Goal: Submit feedback/report problem

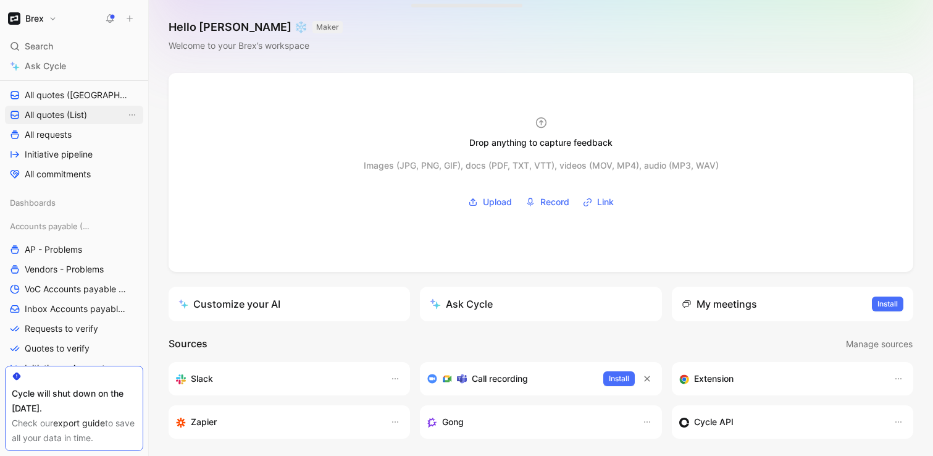
scroll to position [153, 0]
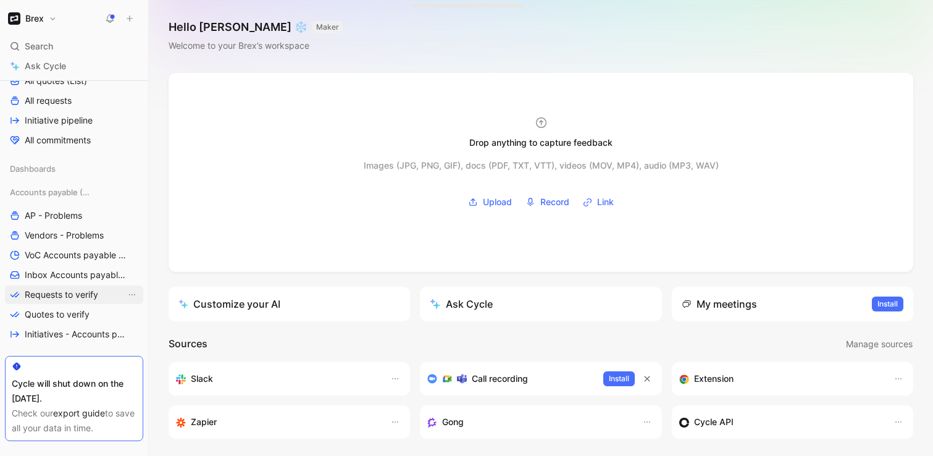
click at [84, 290] on span "Requests to verify" at bounding box center [61, 294] width 73 height 12
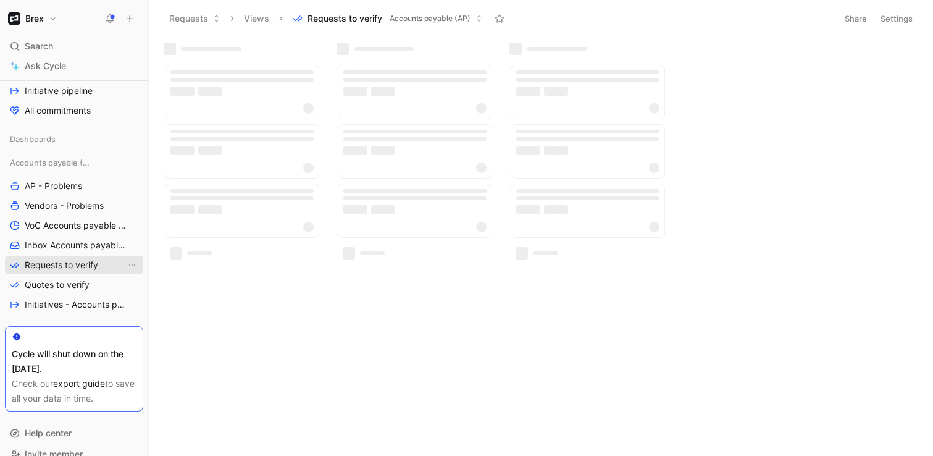
scroll to position [156, 0]
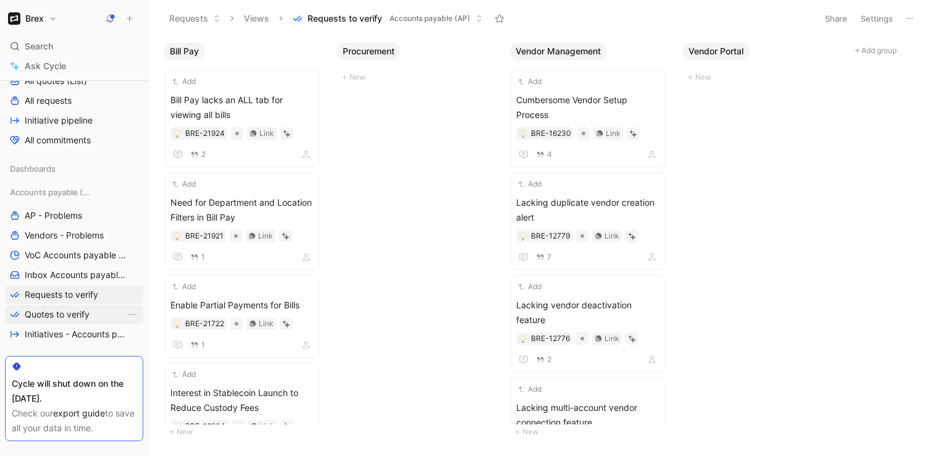
click at [59, 320] on link "Quotes to verify" at bounding box center [74, 314] width 138 height 19
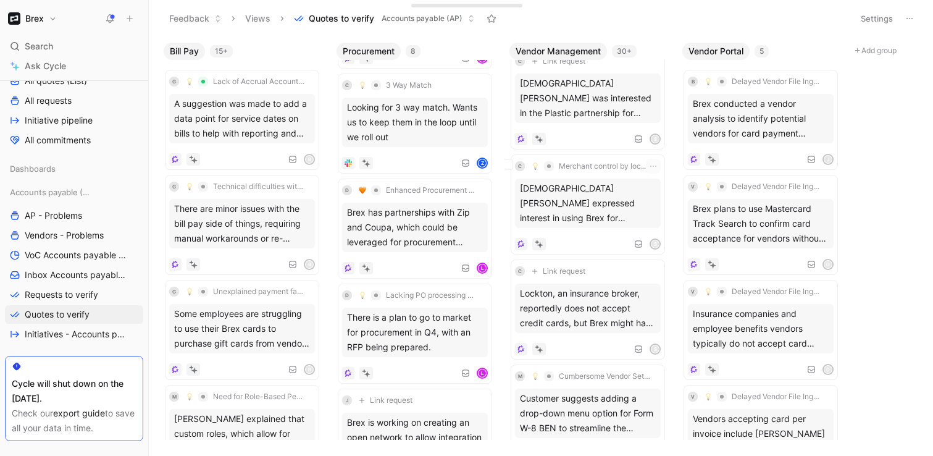
scroll to position [1240, 0]
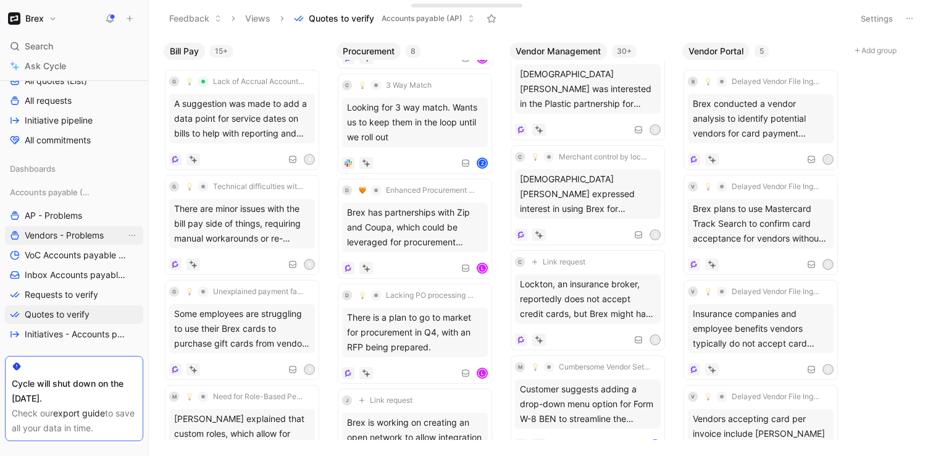
click at [75, 240] on span "Vendors - Problems" at bounding box center [64, 235] width 79 height 12
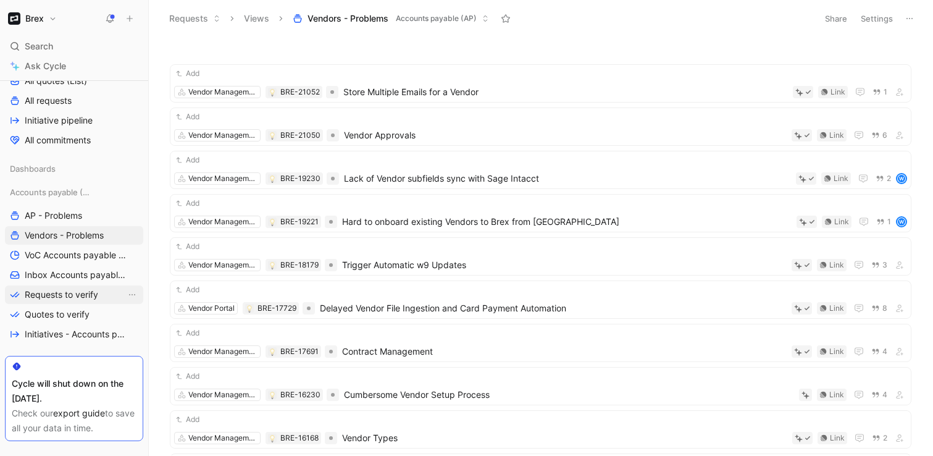
click at [92, 299] on span "Requests to verify" at bounding box center [61, 294] width 73 height 12
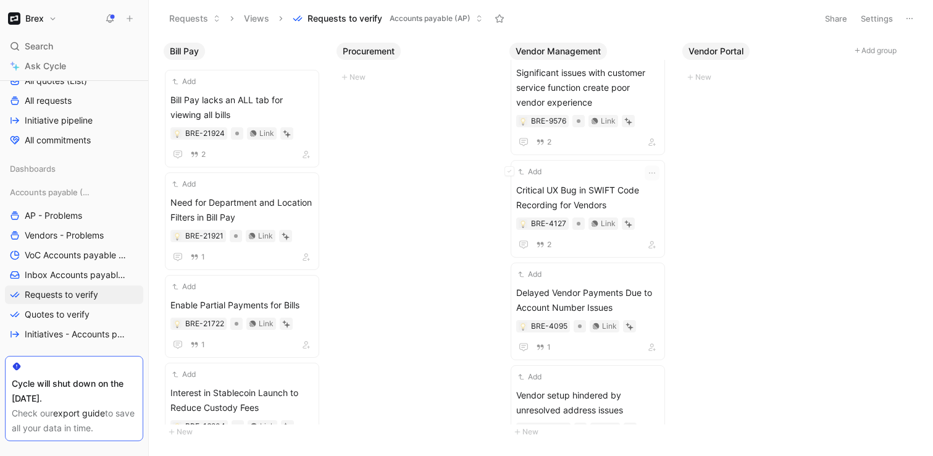
scroll to position [860, 0]
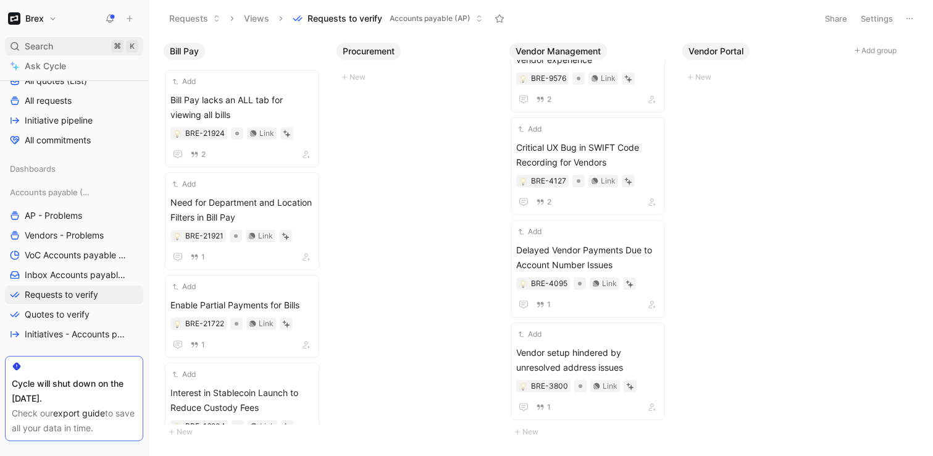
click at [41, 45] on span "Search" at bounding box center [39, 46] width 28 height 15
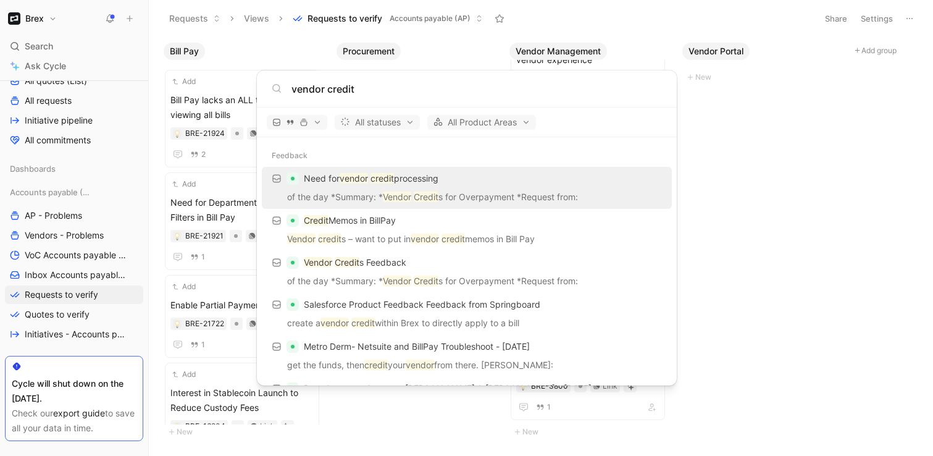
type input "vendor credit"
click at [52, 264] on body "Brex Search ⌘ K Ask Cycle Workspace Main section Test Inbox Inbox Voice of Cust…" at bounding box center [466, 228] width 933 height 456
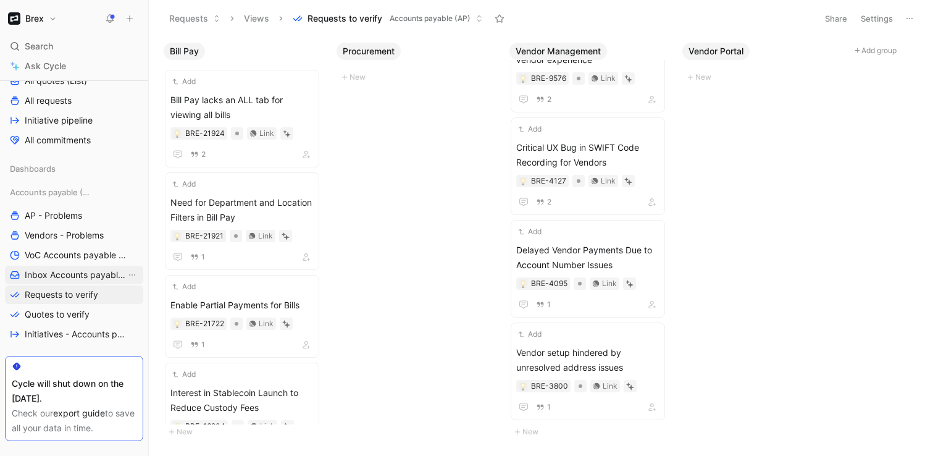
click at [52, 277] on span "Inbox Accounts payable (AP)" at bounding box center [75, 275] width 101 height 12
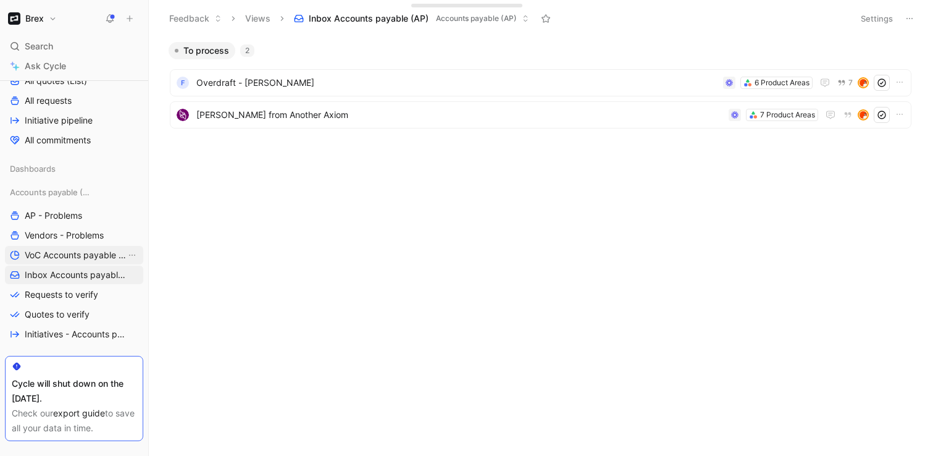
click at [59, 253] on span "VoC Accounts payable (AP)" at bounding box center [75, 255] width 101 height 12
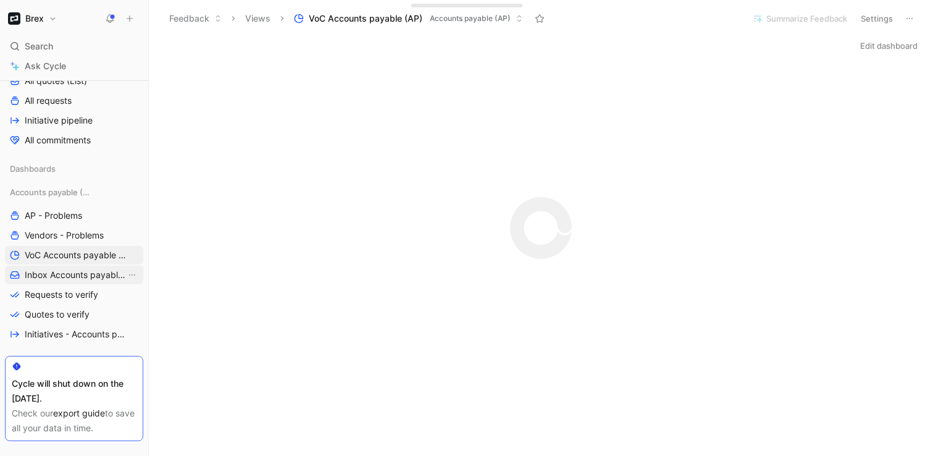
click at [58, 273] on span "Inbox Accounts payable (AP)" at bounding box center [75, 275] width 101 height 12
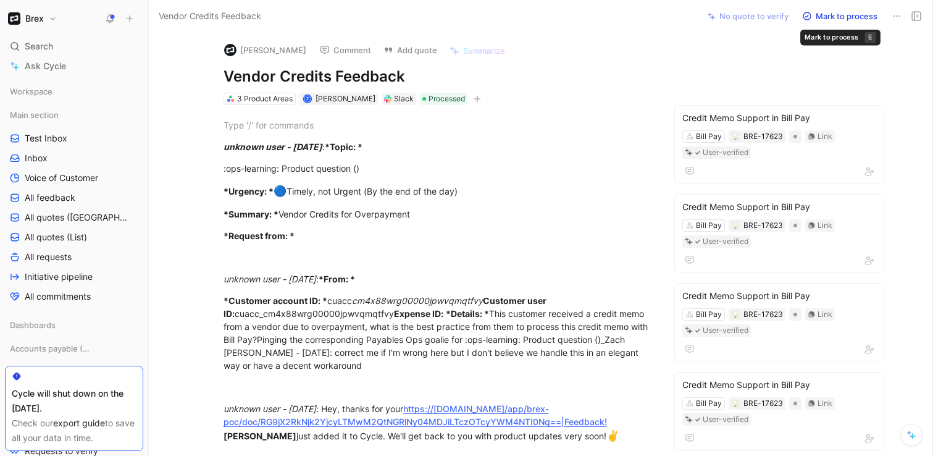
click at [900, 15] on icon at bounding box center [897, 16] width 10 height 10
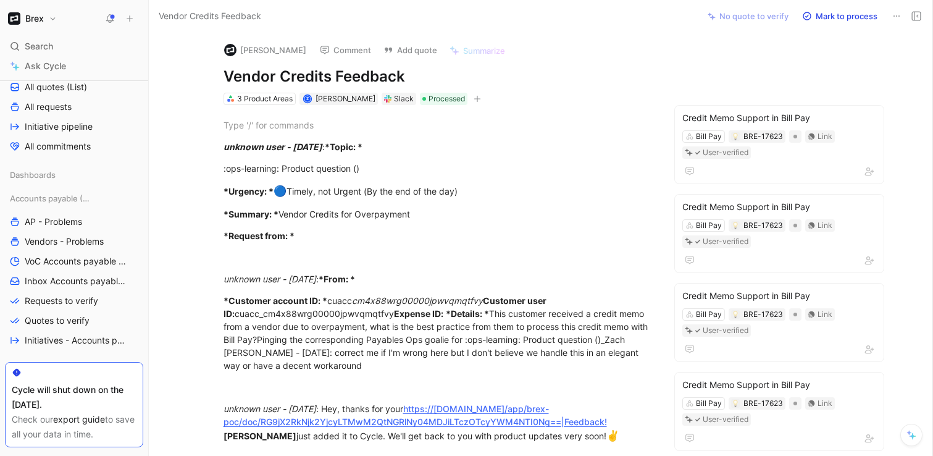
scroll to position [203, 0]
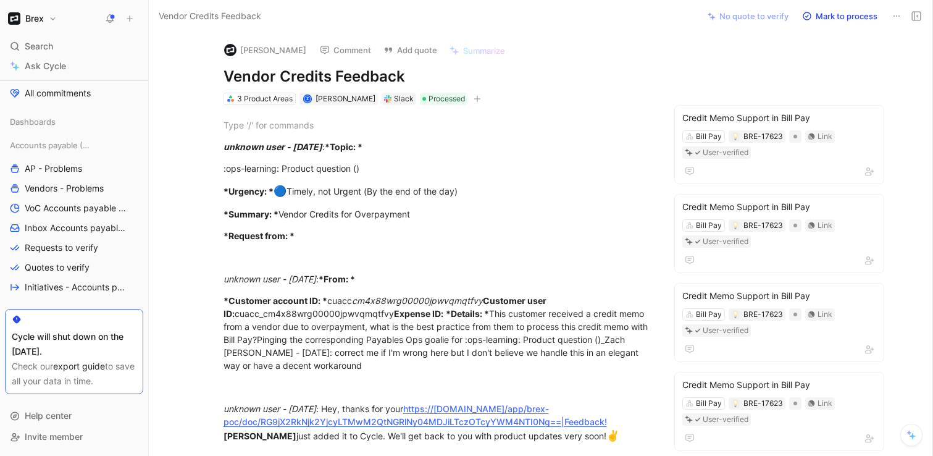
click at [858, 15] on button "Mark to process" at bounding box center [840, 15] width 86 height 17
click at [864, 15] on button "Mark processed" at bounding box center [840, 15] width 86 height 17
click at [892, 17] on icon at bounding box center [897, 16] width 10 height 10
click at [72, 251] on span "Requests to verify" at bounding box center [61, 247] width 73 height 12
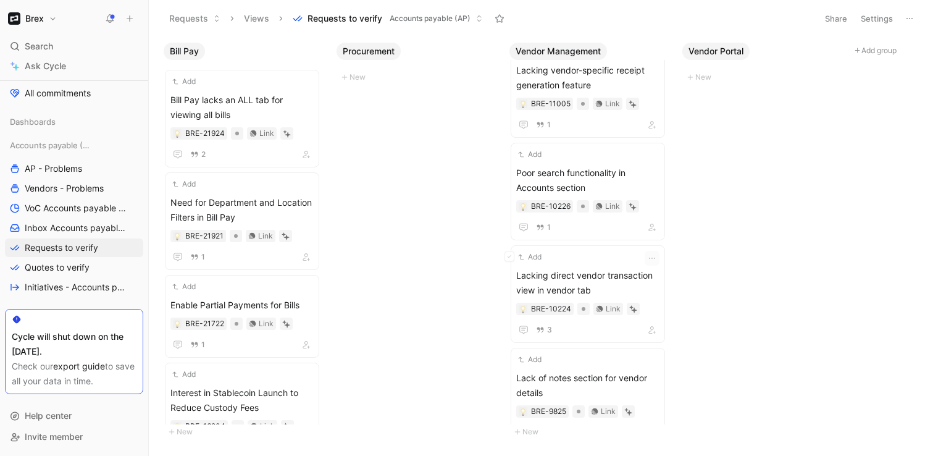
scroll to position [412, 0]
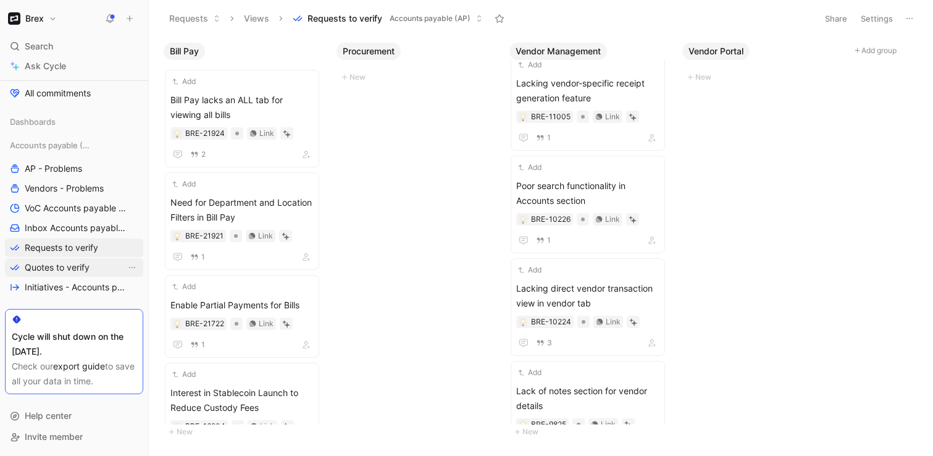
click at [49, 267] on span "Quotes to verify" at bounding box center [57, 267] width 65 height 12
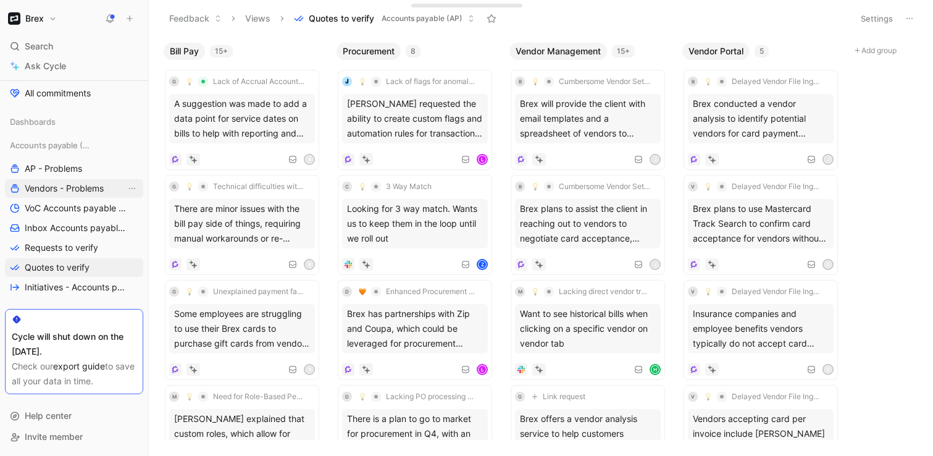
click at [99, 187] on span "Vendors - Problems" at bounding box center [64, 188] width 79 height 12
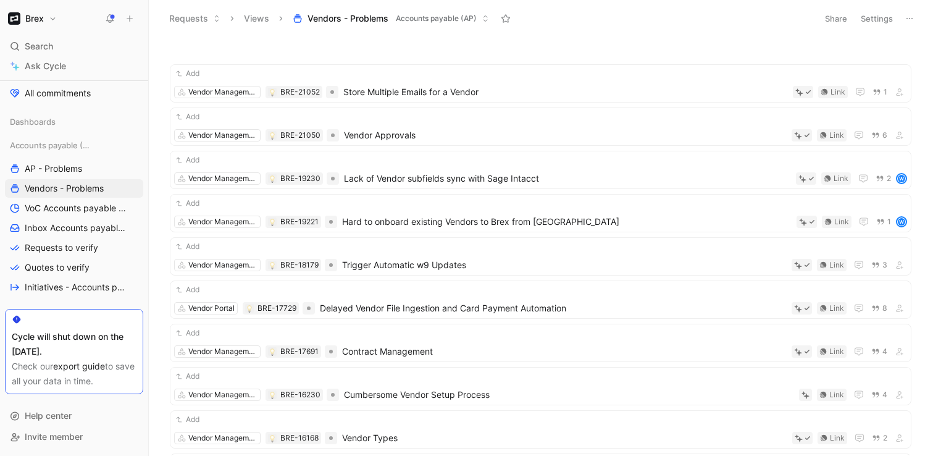
click at [911, 16] on icon at bounding box center [910, 19] width 10 height 10
click at [51, 256] on link "Requests to verify" at bounding box center [74, 247] width 138 height 19
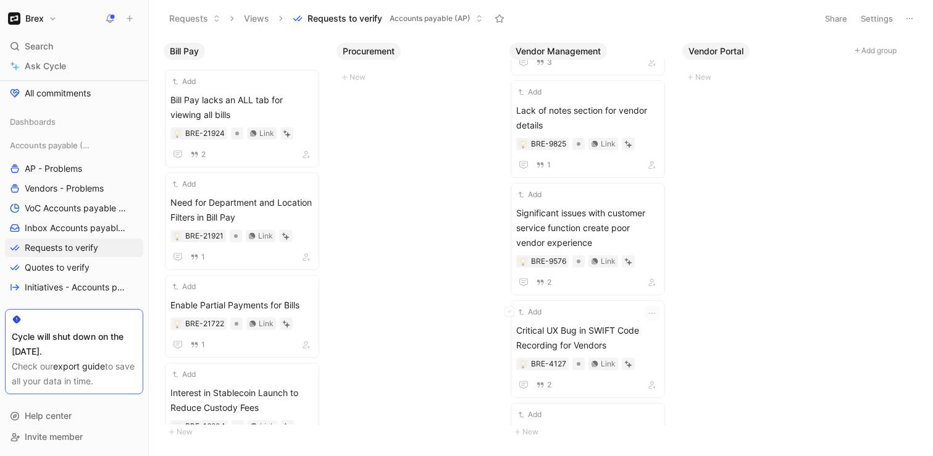
scroll to position [860, 0]
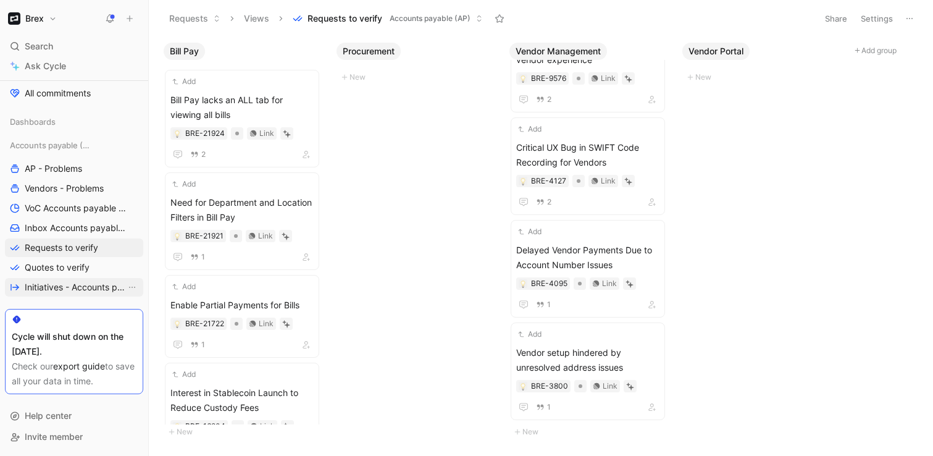
click at [67, 287] on span "Initiatives - Accounts payable (AP)" at bounding box center [75, 287] width 101 height 12
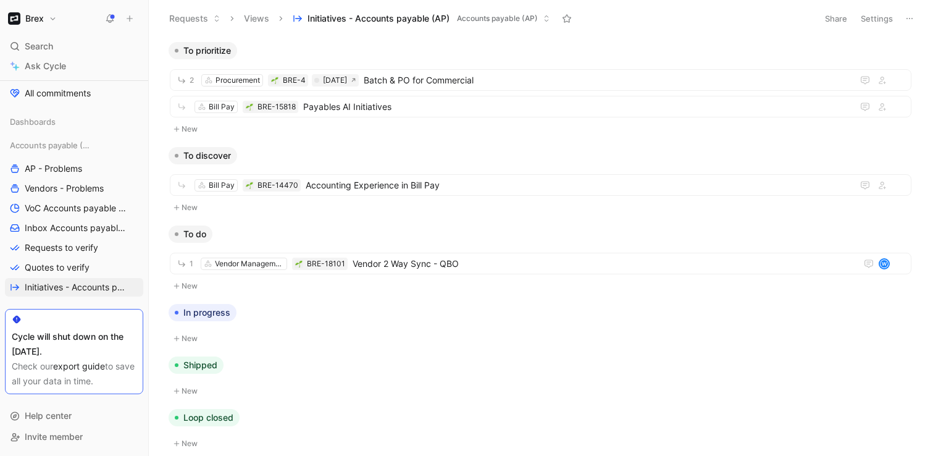
click at [192, 132] on button "New" at bounding box center [541, 129] width 744 height 15
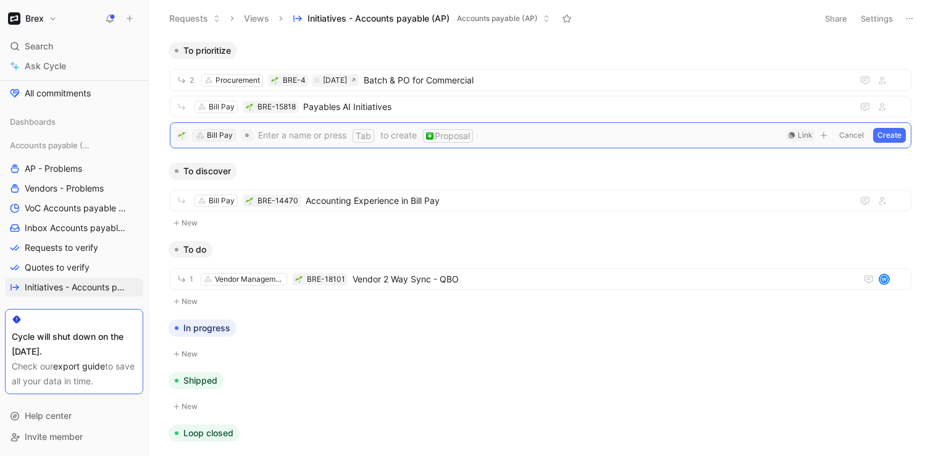
click at [220, 134] on div "Bill Pay" at bounding box center [220, 135] width 26 height 12
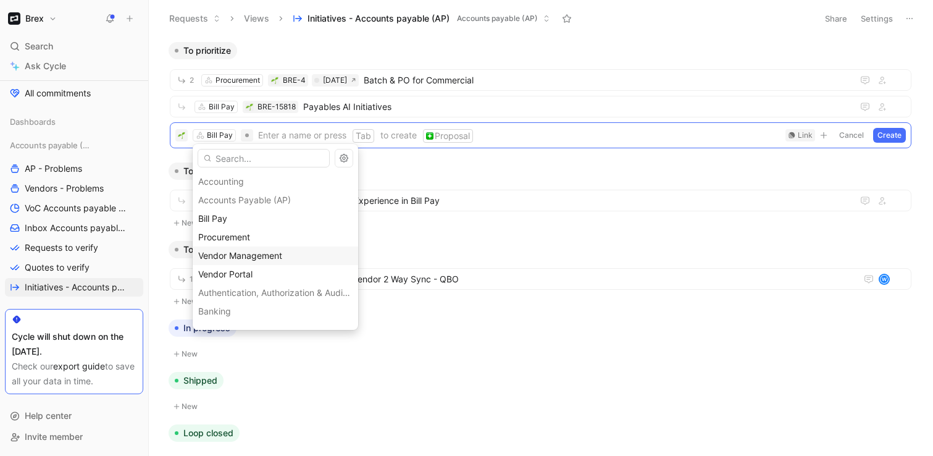
click at [230, 257] on span "Vendor Management" at bounding box center [240, 255] width 84 height 10
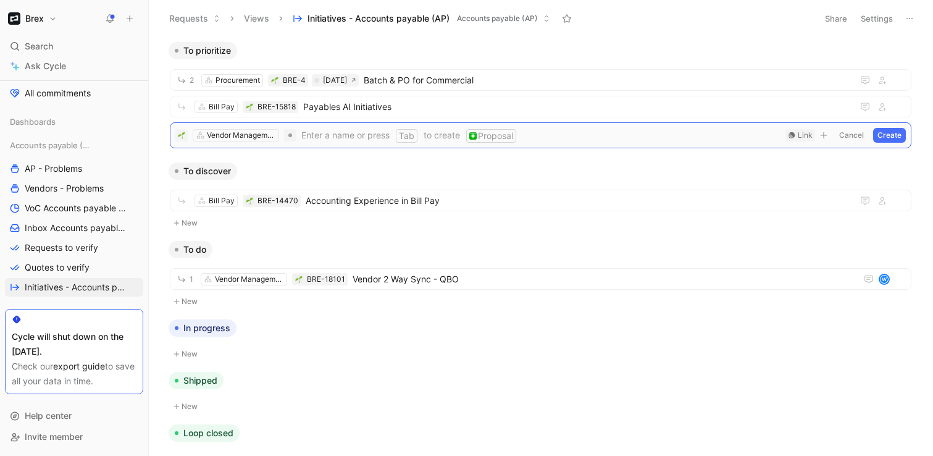
click at [856, 137] on button "Cancel" at bounding box center [851, 135] width 33 height 15
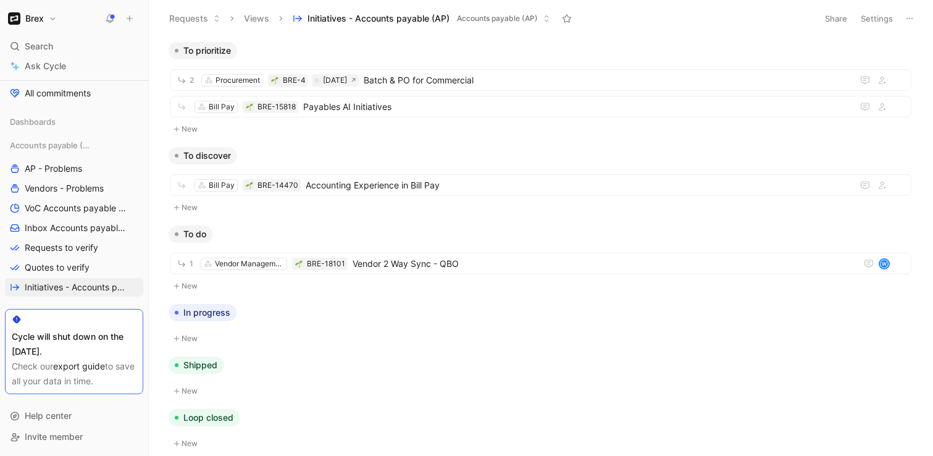
click at [132, 17] on icon at bounding box center [129, 18] width 9 height 9
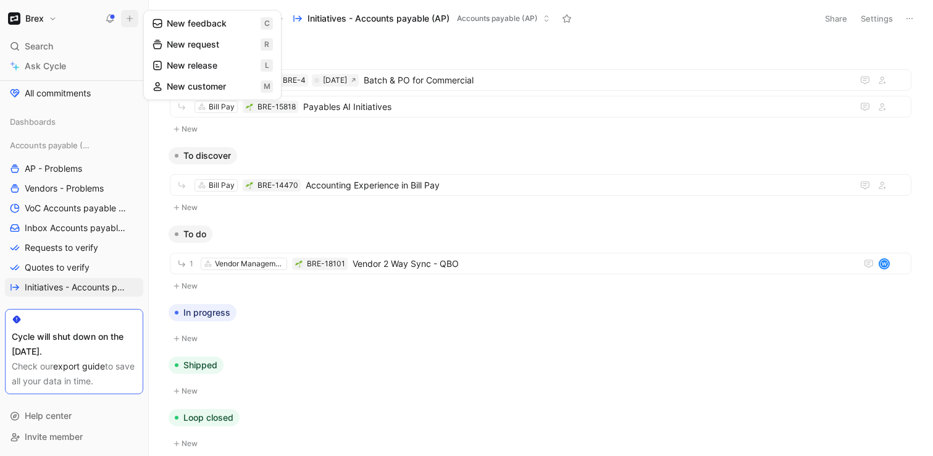
click at [199, 47] on button "New request r" at bounding box center [212, 44] width 132 height 21
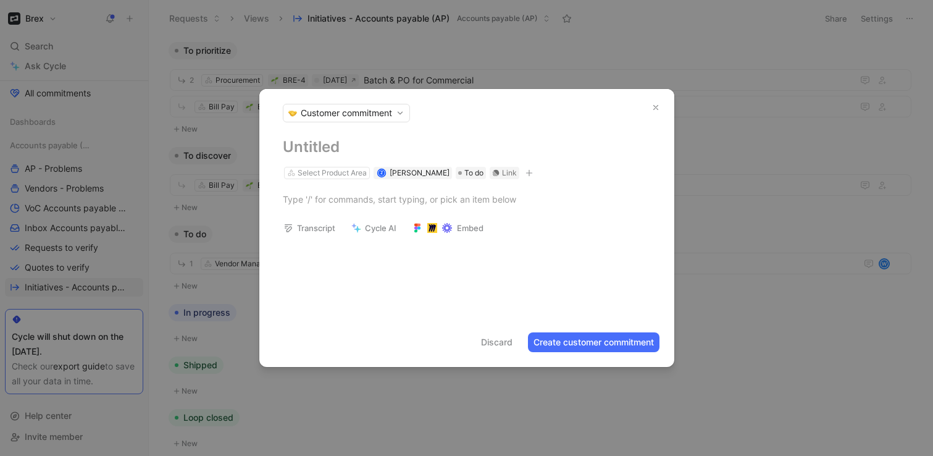
click at [366, 107] on span "Customer commitment" at bounding box center [346, 113] width 91 height 12
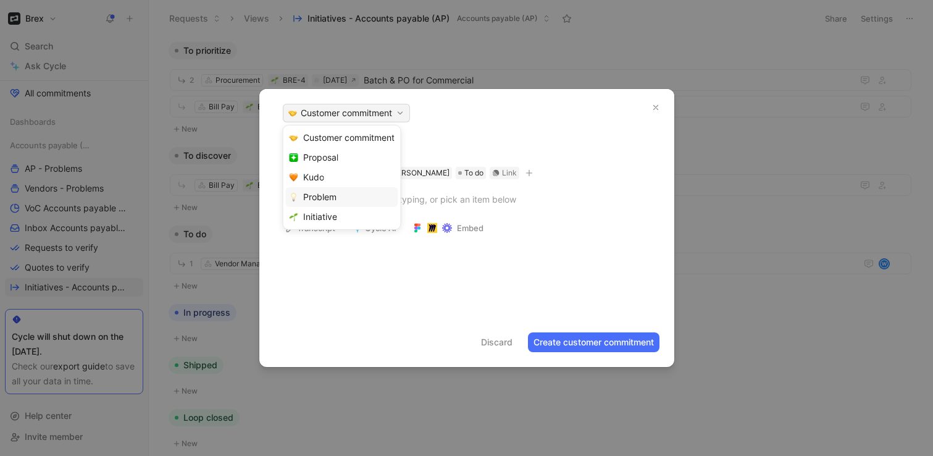
click at [328, 196] on span "Problem" at bounding box center [319, 197] width 33 height 12
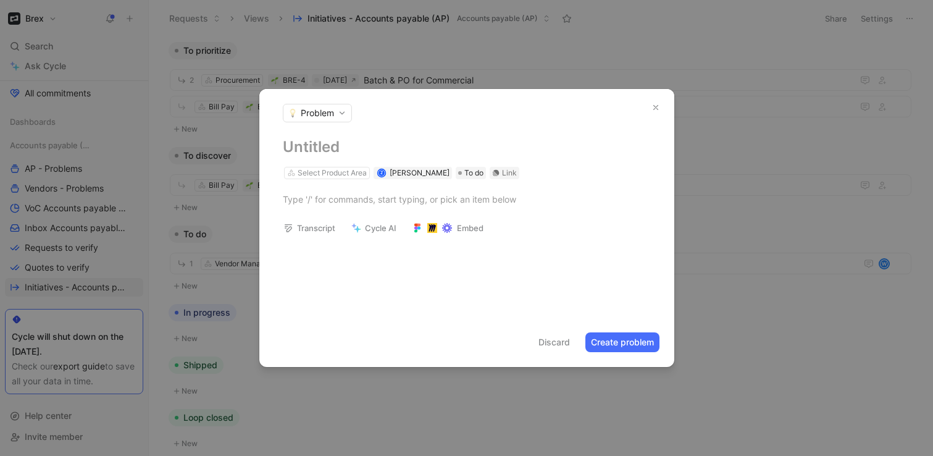
click at [328, 144] on h1 at bounding box center [467, 147] width 368 height 20
click at [353, 203] on div at bounding box center [467, 199] width 368 height 13
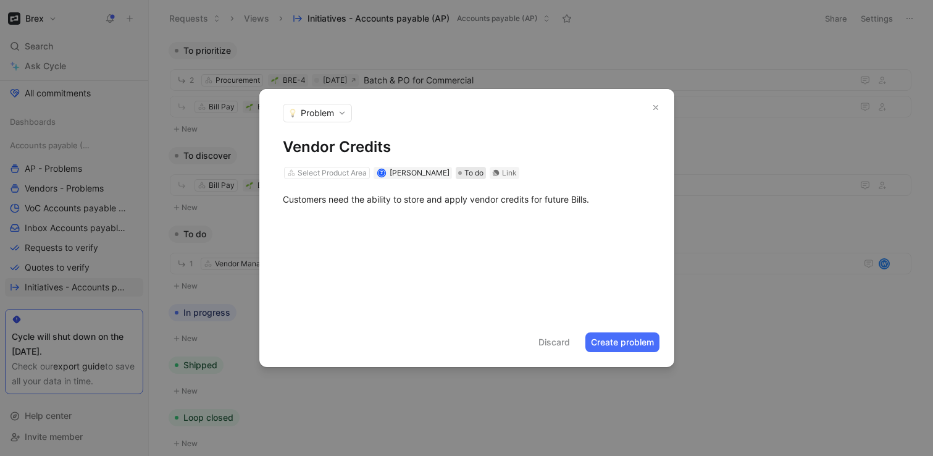
click at [464, 172] on span "To do" at bounding box center [473, 173] width 19 height 12
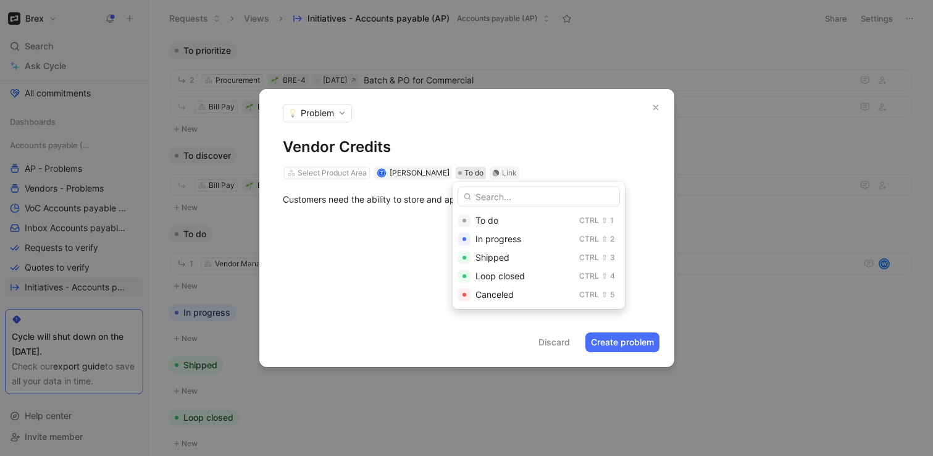
click at [505, 160] on div "Vendor Credits Select Product Area Z Zach Nerenberg To do Link" at bounding box center [466, 158] width 415 height 43
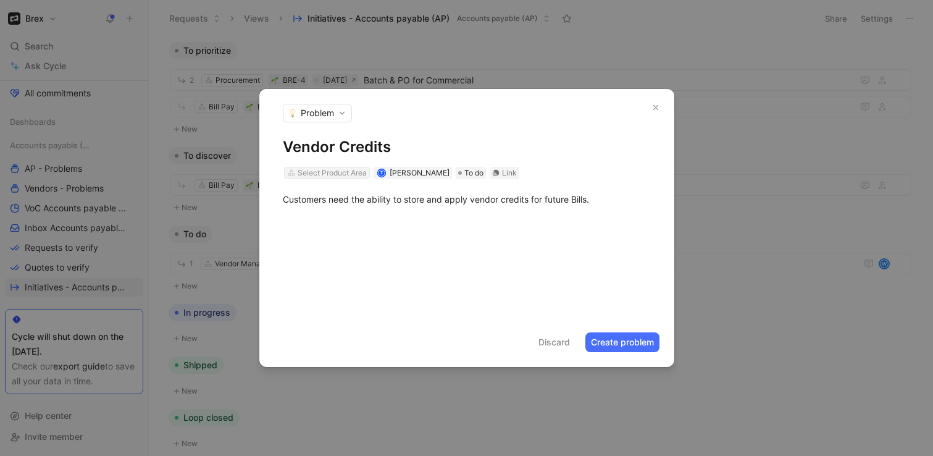
click at [325, 172] on div "Select Product Area" at bounding box center [332, 173] width 69 height 12
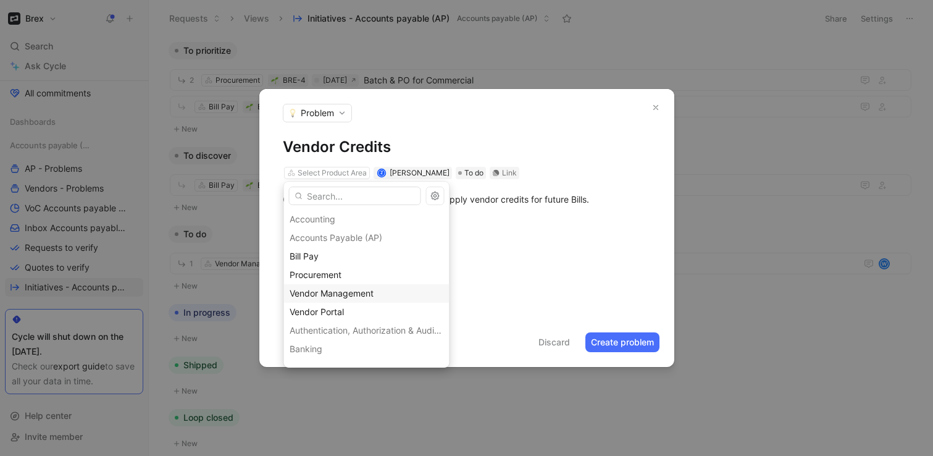
click at [322, 291] on span "Vendor Management" at bounding box center [332, 293] width 84 height 10
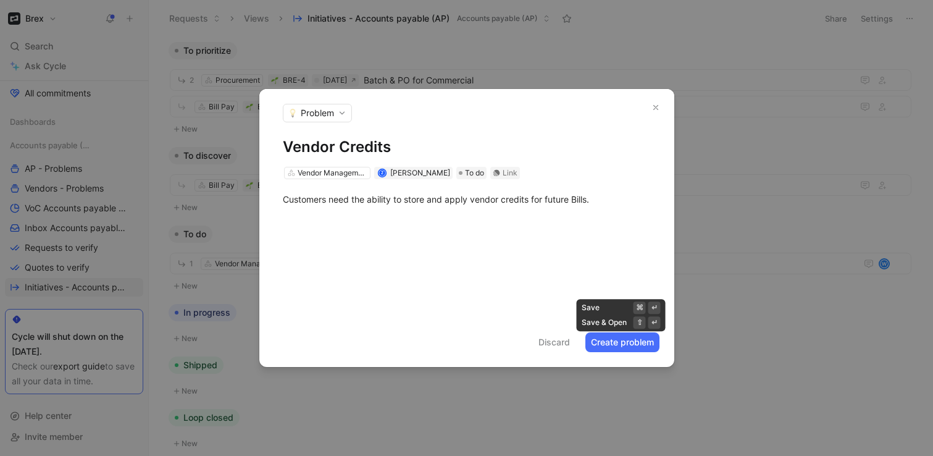
click at [621, 341] on button "Create problem" at bounding box center [622, 342] width 74 height 20
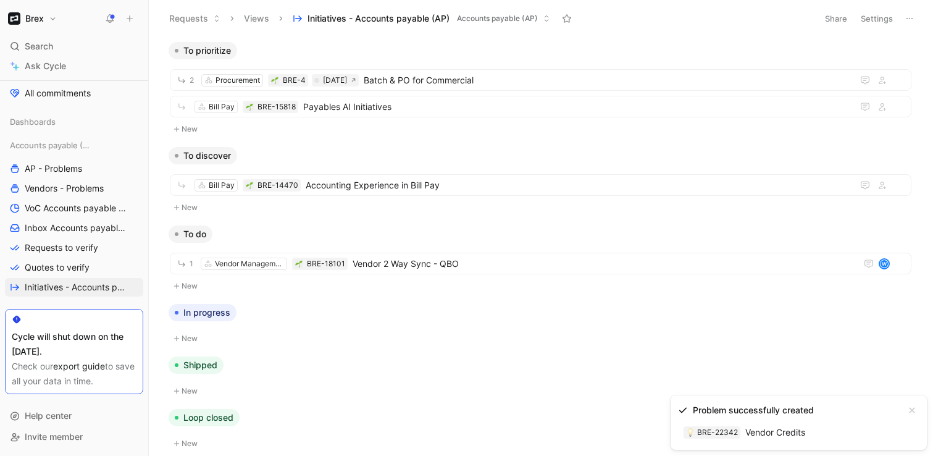
click at [789, 432] on link "BRE-22342 Vendor Credits" at bounding box center [744, 432] width 133 height 20
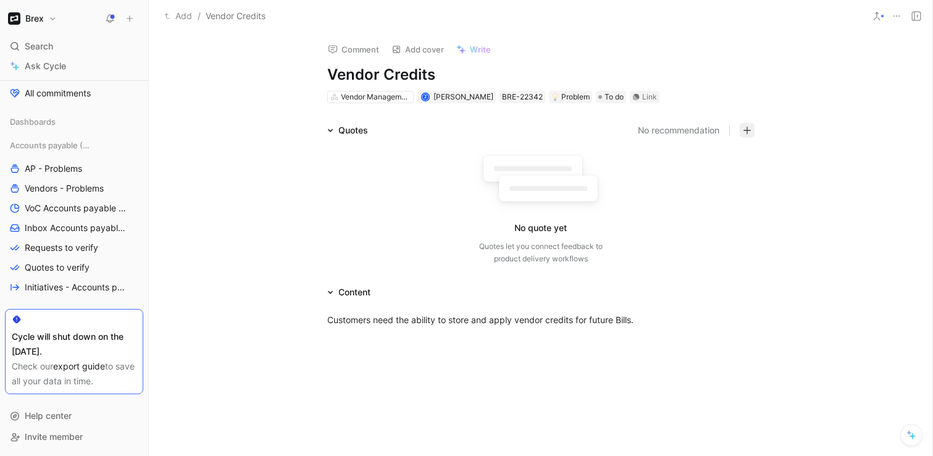
click at [745, 130] on icon "button" at bounding box center [747, 130] width 9 height 9
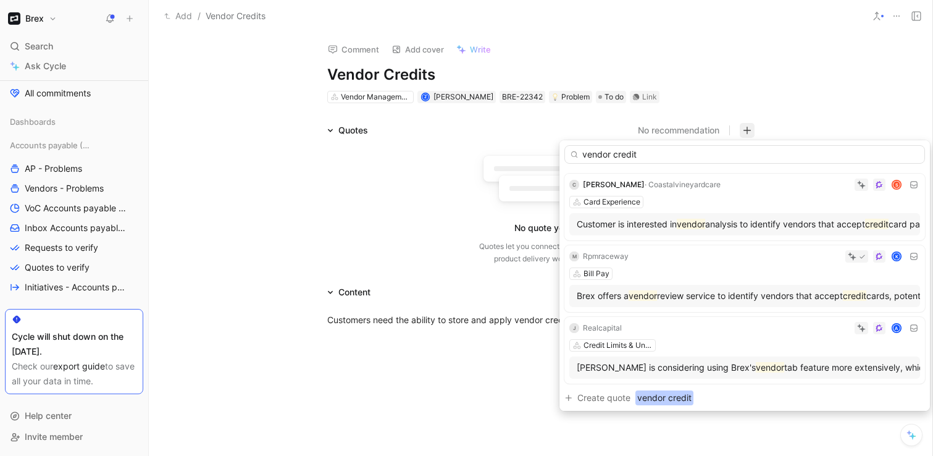
type input "vendor credit"
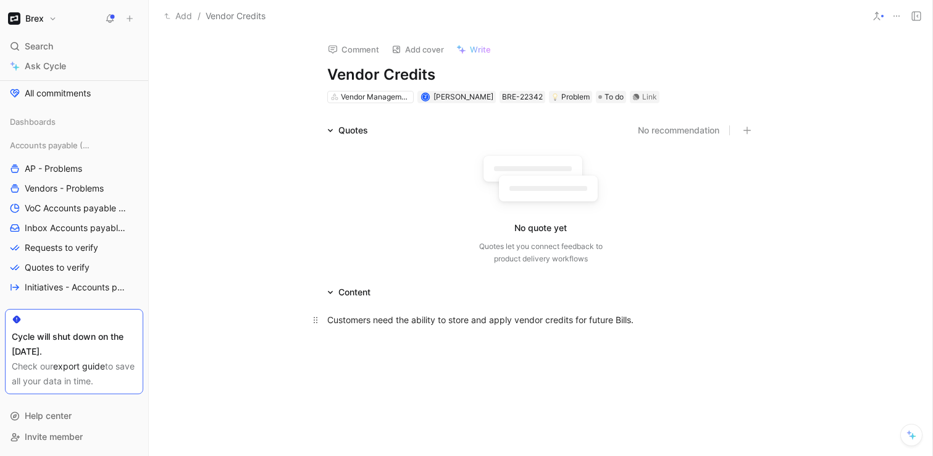
click at [479, 319] on div "Customers need the ability to store and apply vendor credits for future Bills." at bounding box center [540, 319] width 427 height 13
click at [897, 15] on icon at bounding box center [897, 16] width 10 height 10
click at [910, 15] on button at bounding box center [916, 15] width 17 height 17
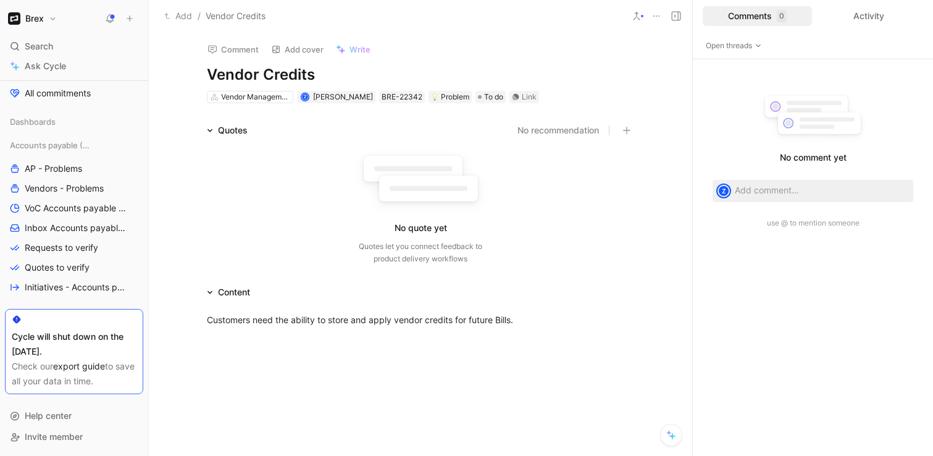
click at [679, 16] on icon at bounding box center [676, 16] width 10 height 10
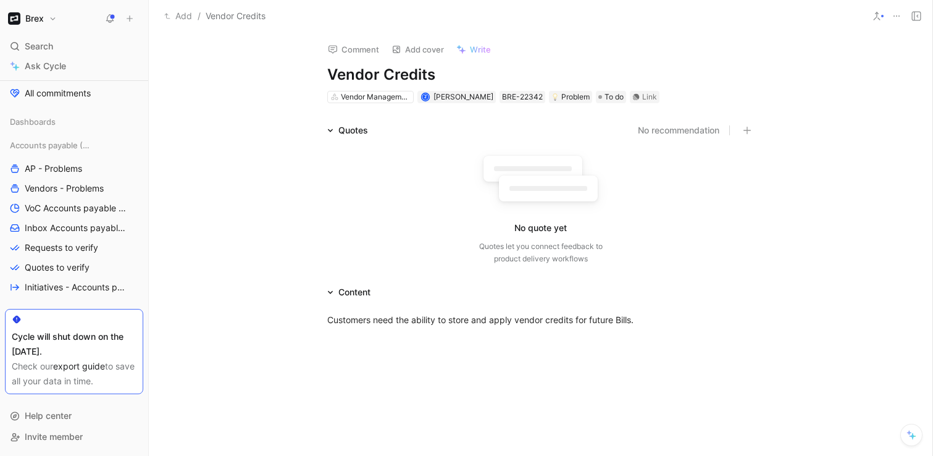
click at [882, 21] on button at bounding box center [876, 15] width 17 height 17
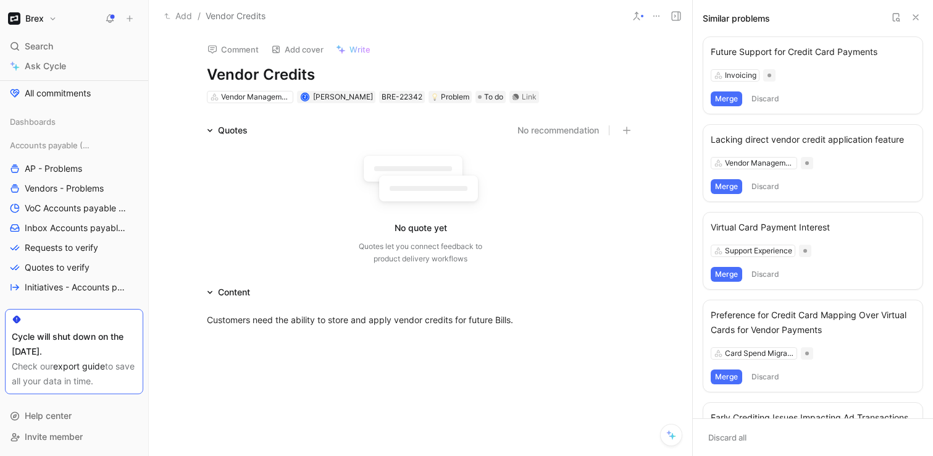
click at [793, 141] on div "Lacking direct vendor credit application feature" at bounding box center [813, 139] width 204 height 15
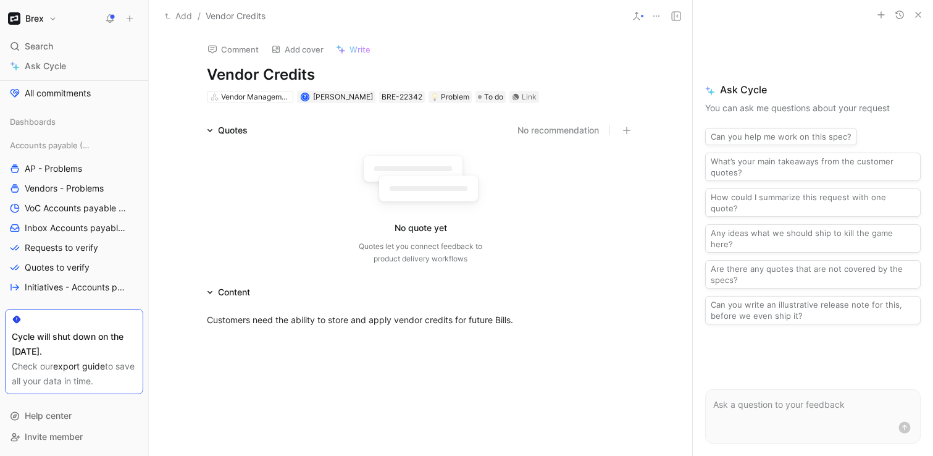
click at [647, 13] on div at bounding box center [656, 15] width 57 height 17
click at [635, 14] on use at bounding box center [637, 15] width 6 height 7
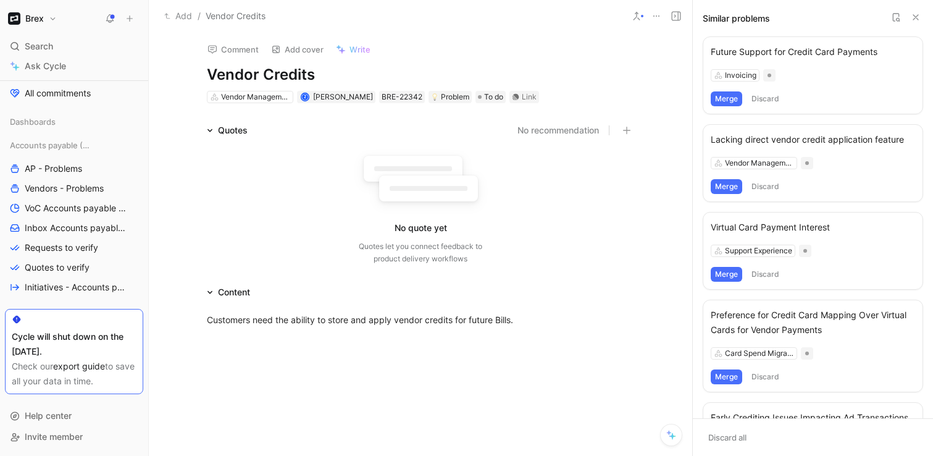
click at [730, 188] on button "Merge" at bounding box center [726, 186] width 31 height 15
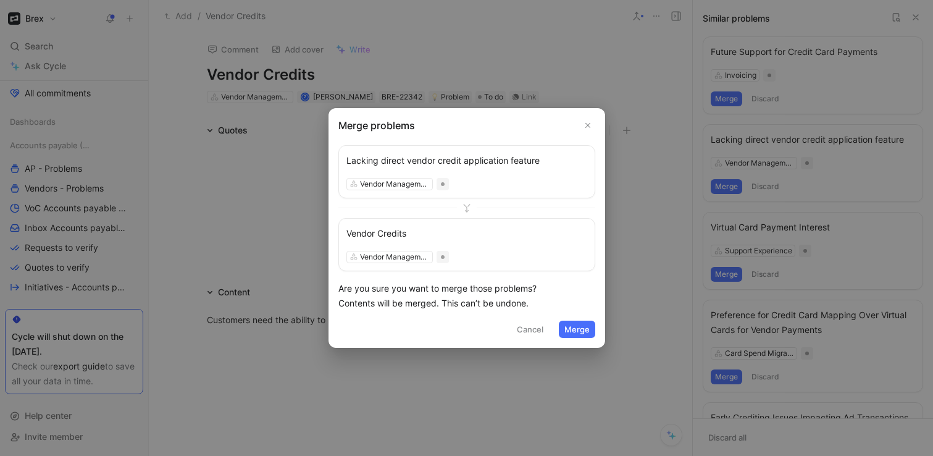
click at [584, 328] on button "Merge" at bounding box center [577, 328] width 36 height 17
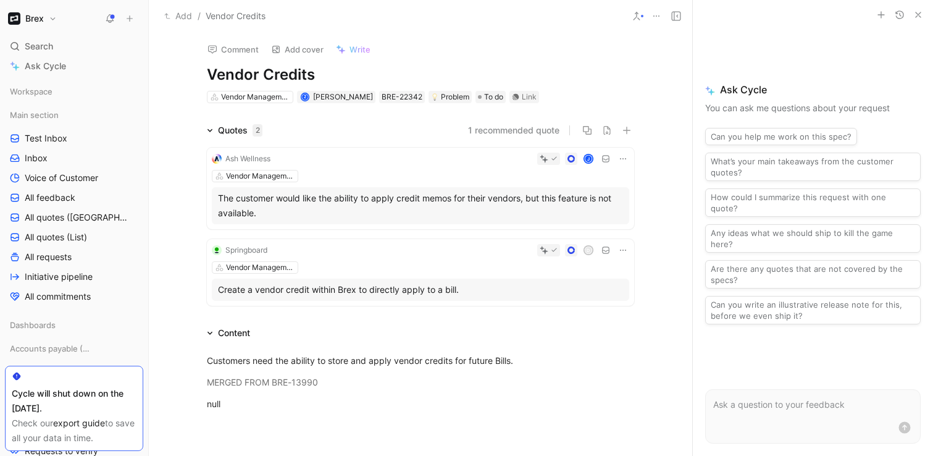
click at [637, 12] on use at bounding box center [637, 15] width 6 height 7
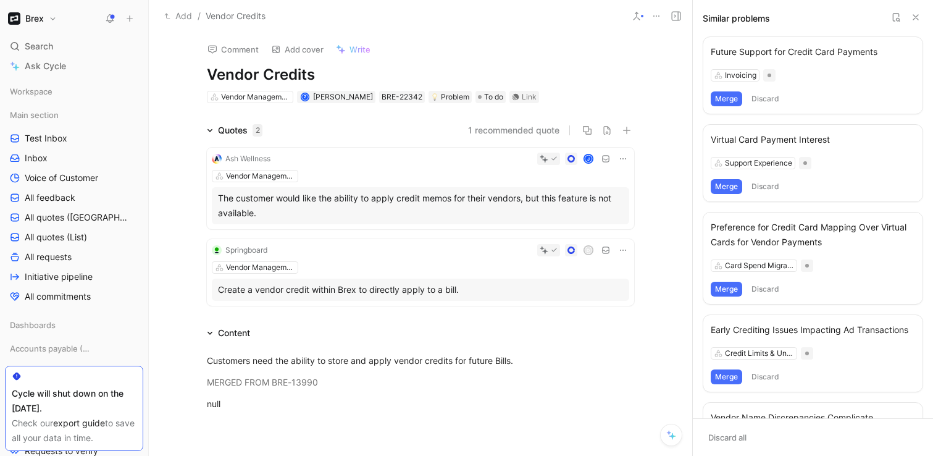
click at [761, 382] on button "Discard" at bounding box center [765, 376] width 36 height 15
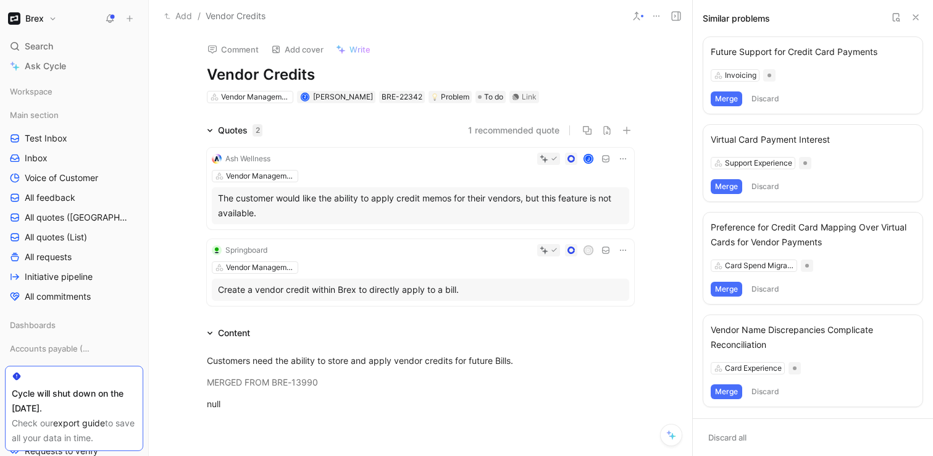
click at [771, 101] on button "Discard" at bounding box center [765, 98] width 36 height 15
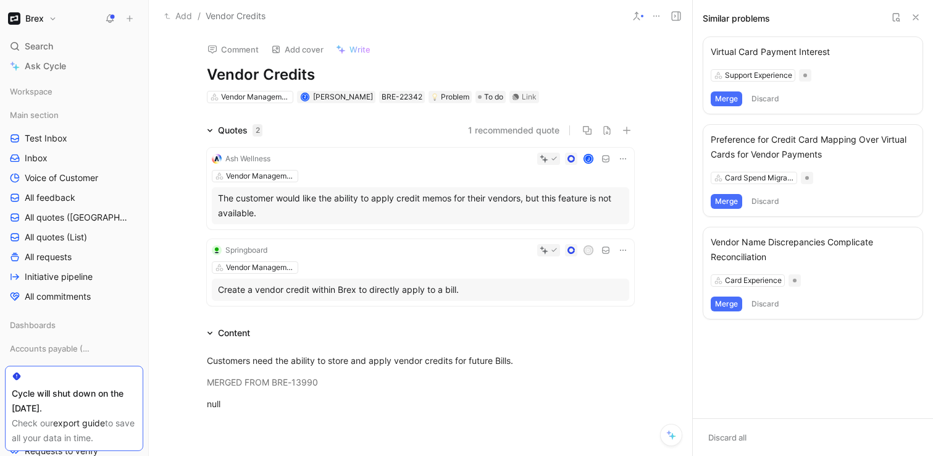
click at [765, 199] on button "Discard" at bounding box center [765, 201] width 36 height 15
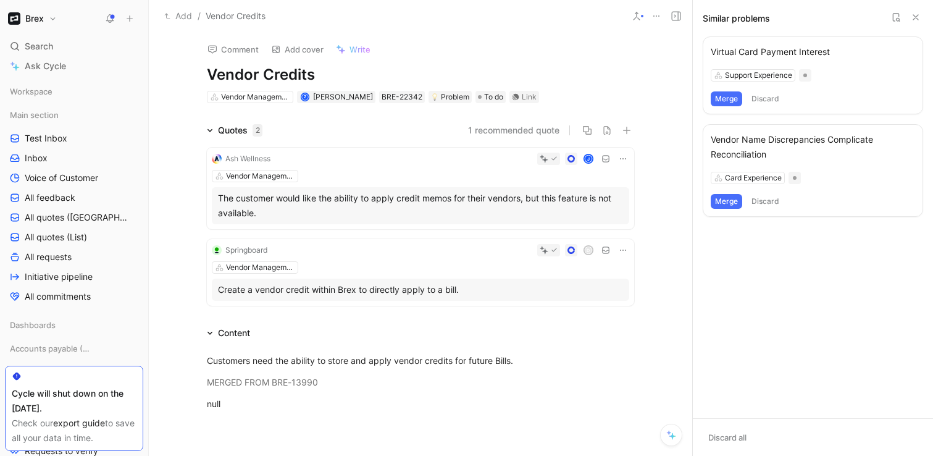
click at [765, 199] on button "Discard" at bounding box center [765, 201] width 36 height 15
click at [784, 56] on div "Virtual Card Payment Interest" at bounding box center [813, 51] width 204 height 15
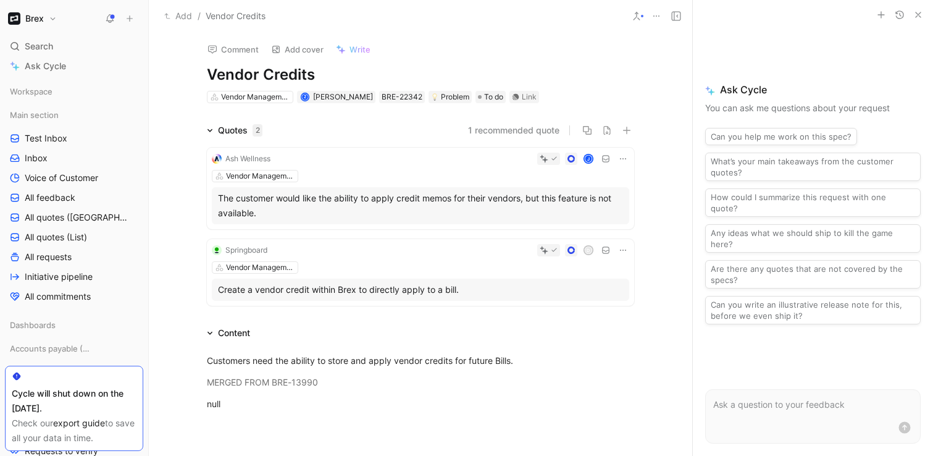
click at [635, 20] on icon at bounding box center [637, 16] width 10 height 10
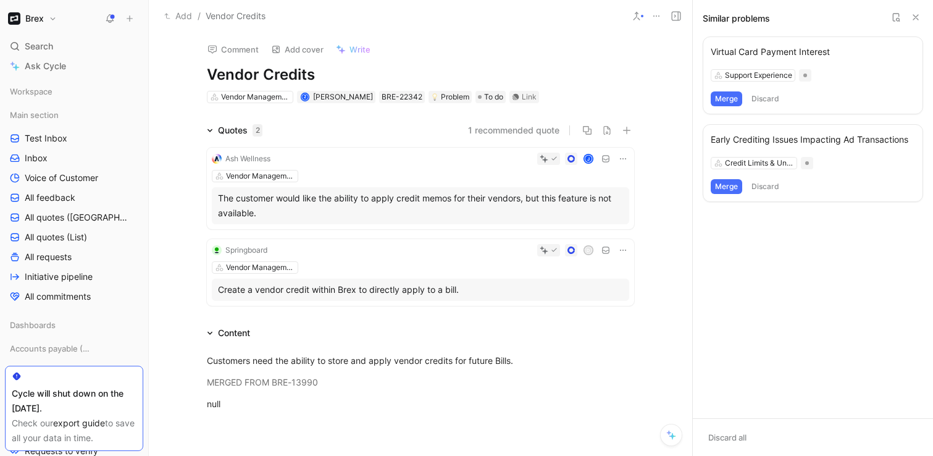
click at [764, 189] on button "Discard" at bounding box center [765, 186] width 36 height 15
click at [767, 99] on button "Discard" at bounding box center [765, 98] width 36 height 15
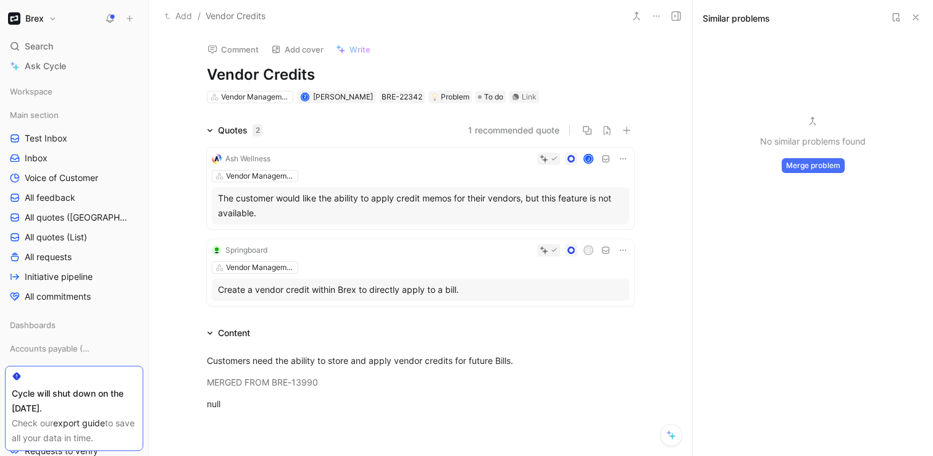
click at [915, 12] on icon at bounding box center [916, 17] width 10 height 10
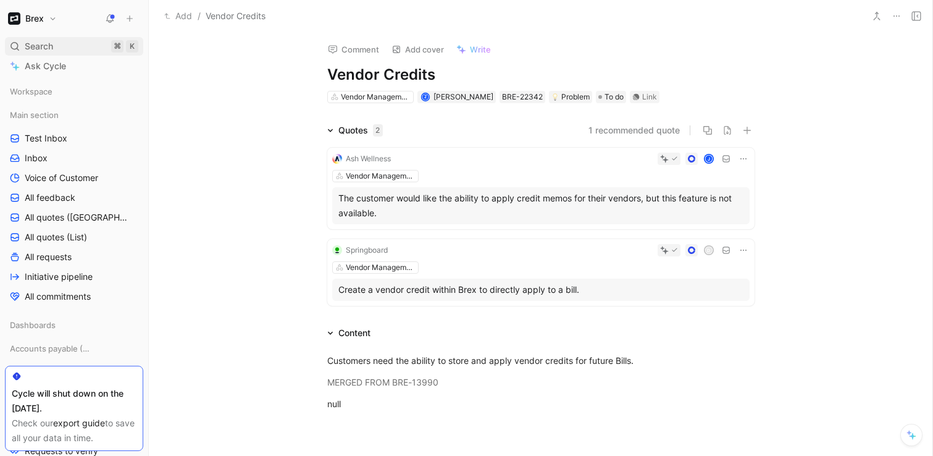
click at [52, 46] on span "Search" at bounding box center [39, 46] width 28 height 15
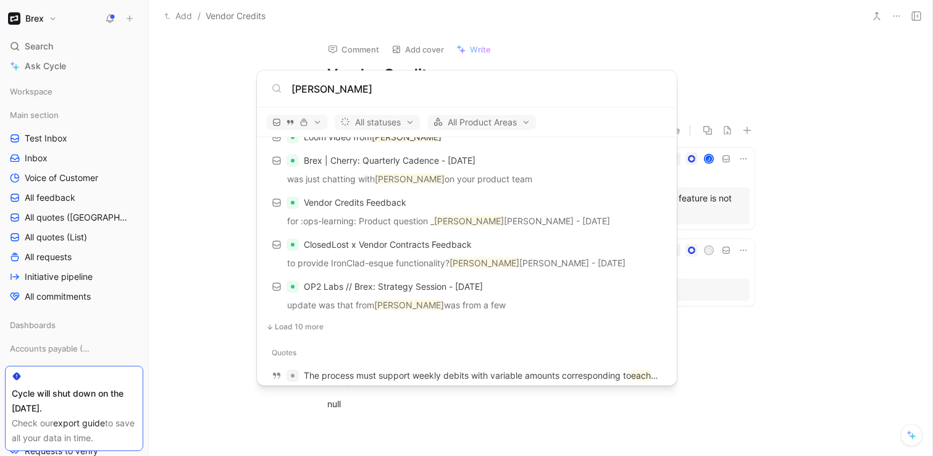
scroll to position [579, 0]
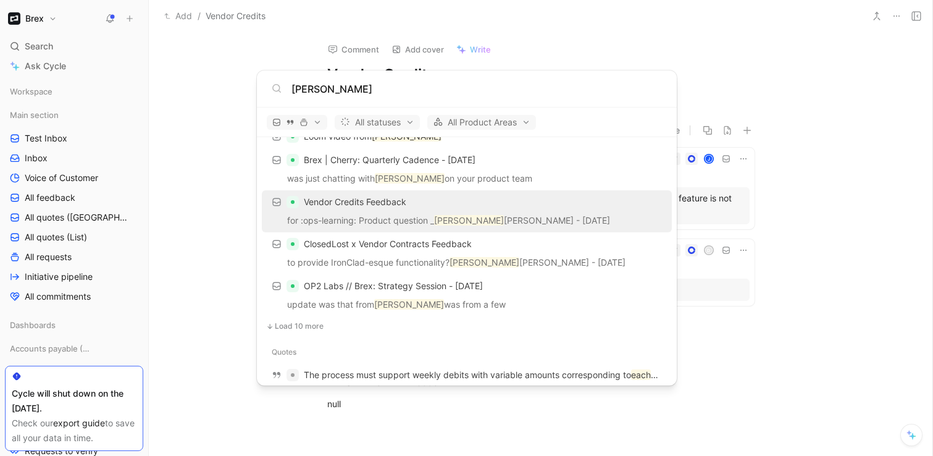
type input "zach"
click at [404, 222] on p "for :ops-learning: Product question _ Zach Nerenberg - Fri Aug 29" at bounding box center [467, 222] width 403 height 19
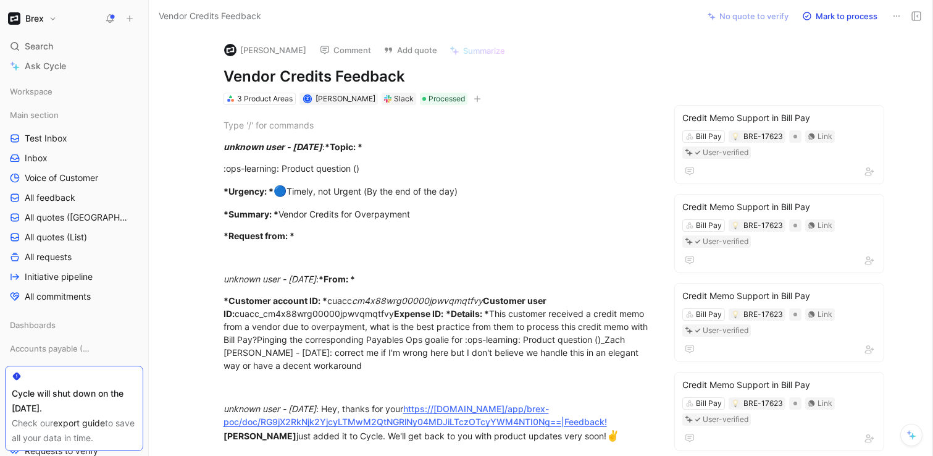
click at [895, 17] on icon at bounding box center [897, 16] width 10 height 10
click at [861, 35] on div "Copy link" at bounding box center [863, 42] width 72 height 15
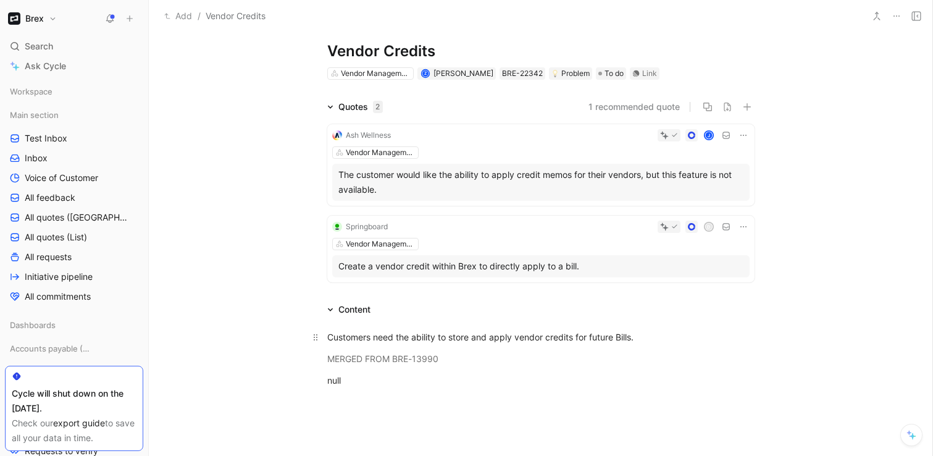
scroll to position [27, 0]
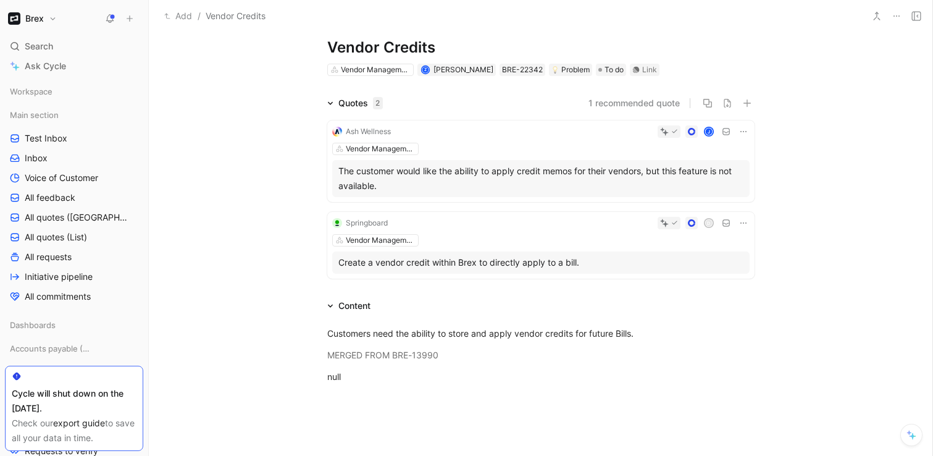
click at [366, 310] on div "Content" at bounding box center [354, 305] width 32 height 15
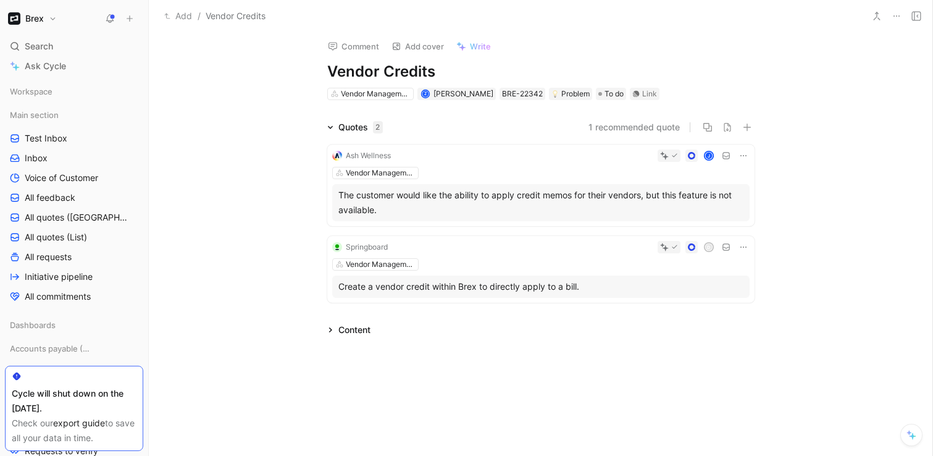
click at [363, 334] on div "Content" at bounding box center [354, 329] width 32 height 15
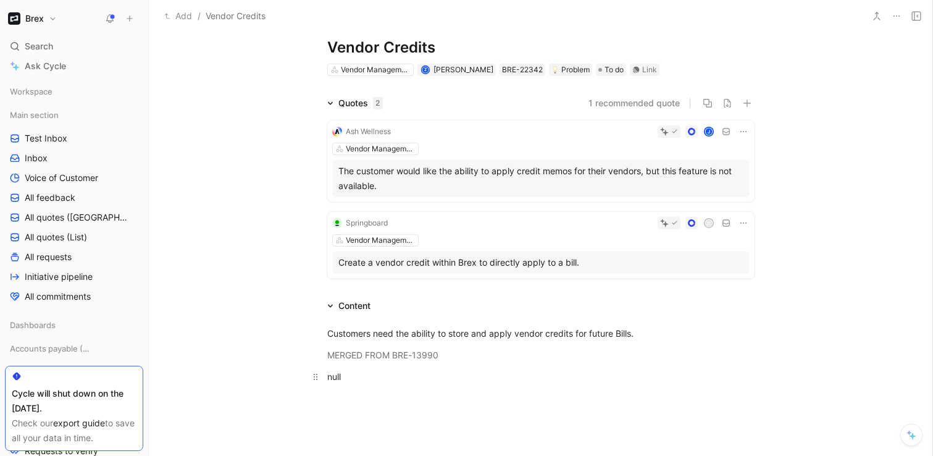
click at [361, 367] on p "null" at bounding box center [541, 376] width 474 height 20
click at [371, 377] on div "null" at bounding box center [540, 376] width 427 height 13
drag, startPoint x: 371, startPoint y: 377, endPoint x: 309, endPoint y: 358, distance: 64.6
click at [309, 358] on div "Customers need the ability to store and apply vendor credits for future Bills. …" at bounding box center [541, 354] width 784 height 83
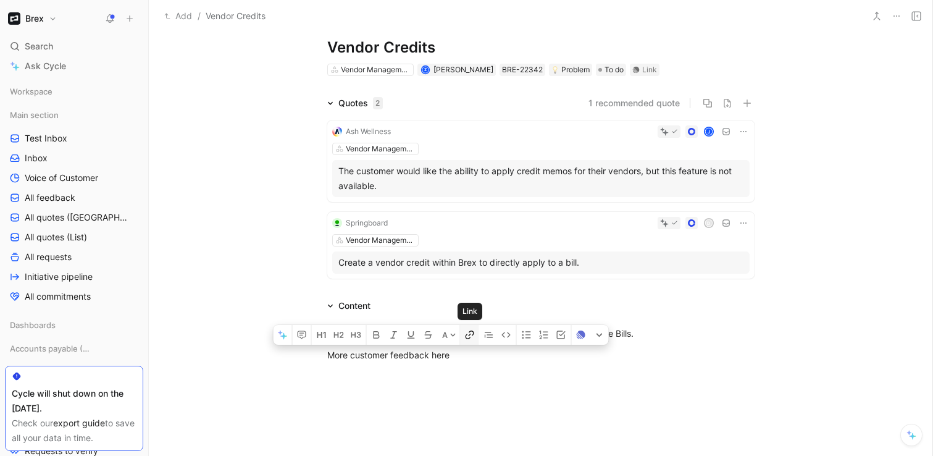
click at [466, 335] on icon "button" at bounding box center [468, 336] width 5 height 5
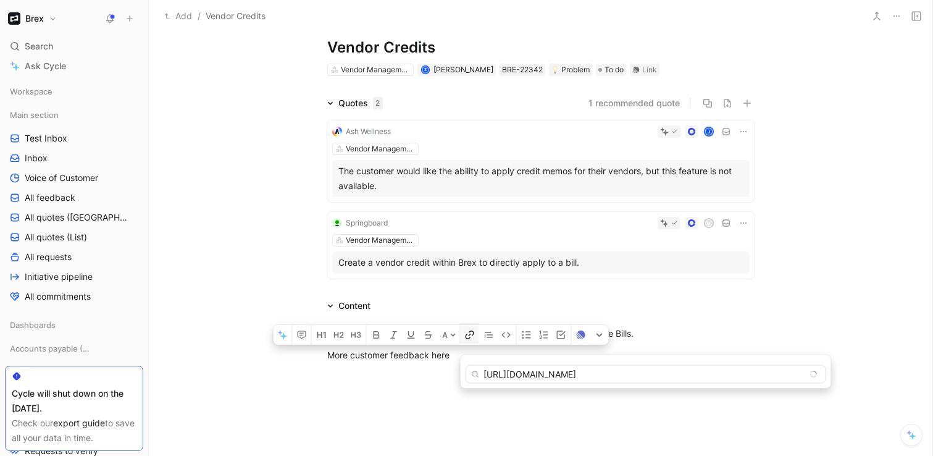
scroll to position [0, 276]
type input "https://product.cycle.app/app/brex-poc/doc/vendor-credits-feedback-RG9jX2UxNWJj…"
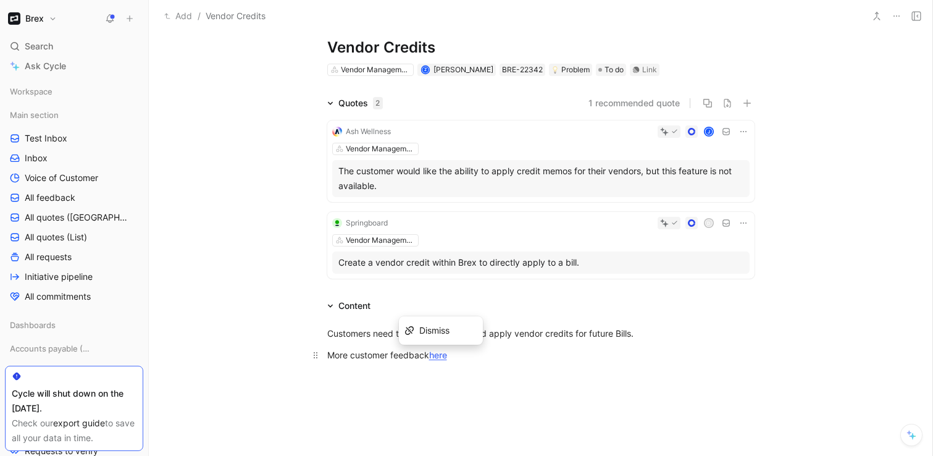
click at [550, 361] on div "More customer feedback here" at bounding box center [540, 354] width 427 height 13
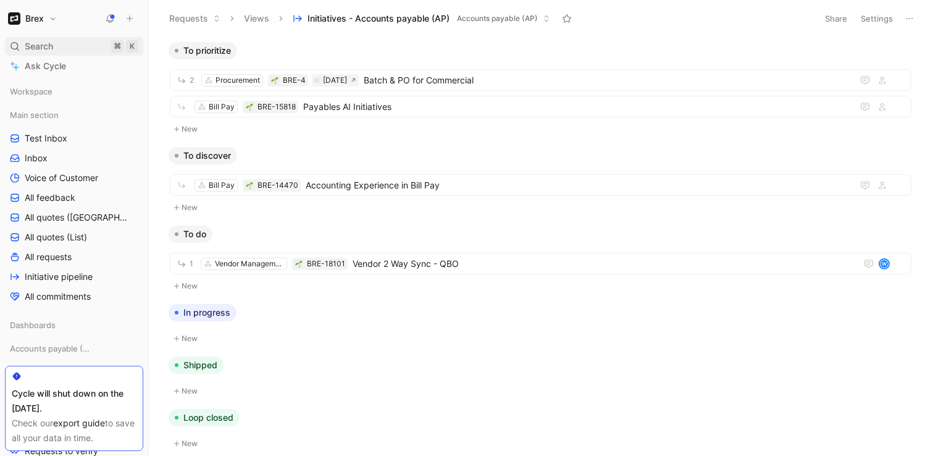
click at [55, 44] on div "Search ⌘ K" at bounding box center [74, 46] width 138 height 19
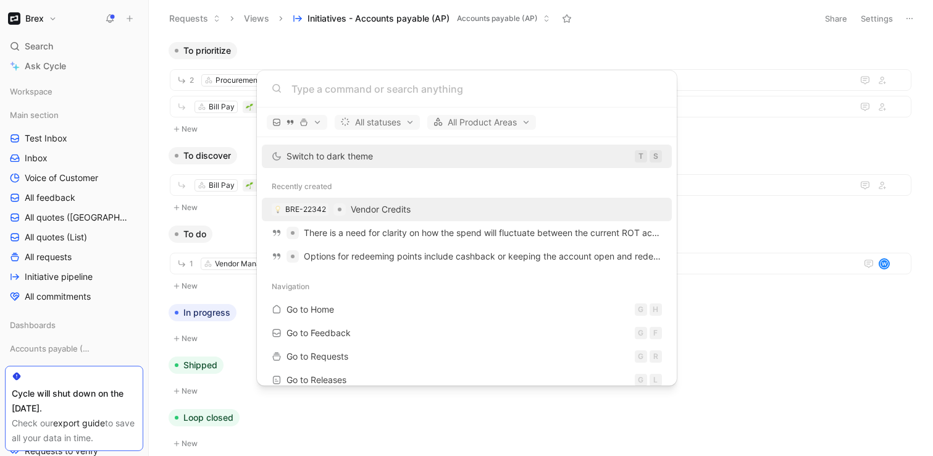
click at [366, 206] on span "Vendor Credits" at bounding box center [381, 209] width 60 height 10
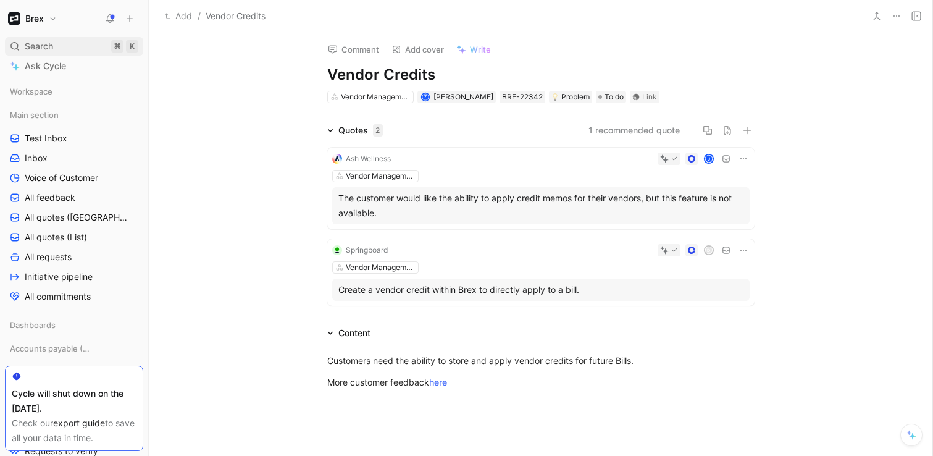
click at [85, 42] on div "Search ⌘ K" at bounding box center [74, 46] width 138 height 19
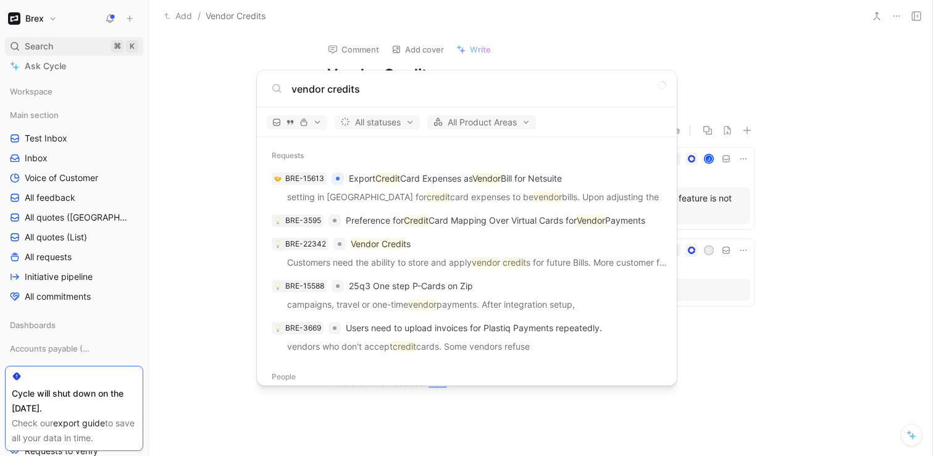
type input "vendor credits"
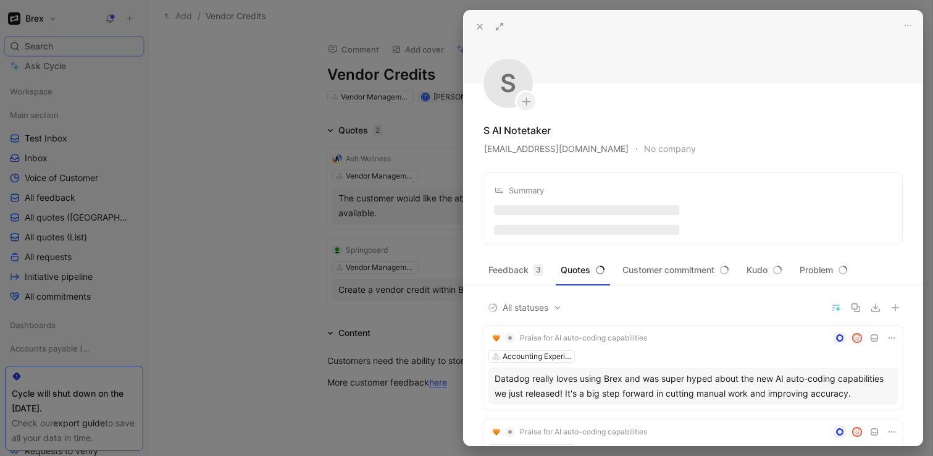
click at [479, 28] on icon at bounding box center [480, 27] width 10 height 10
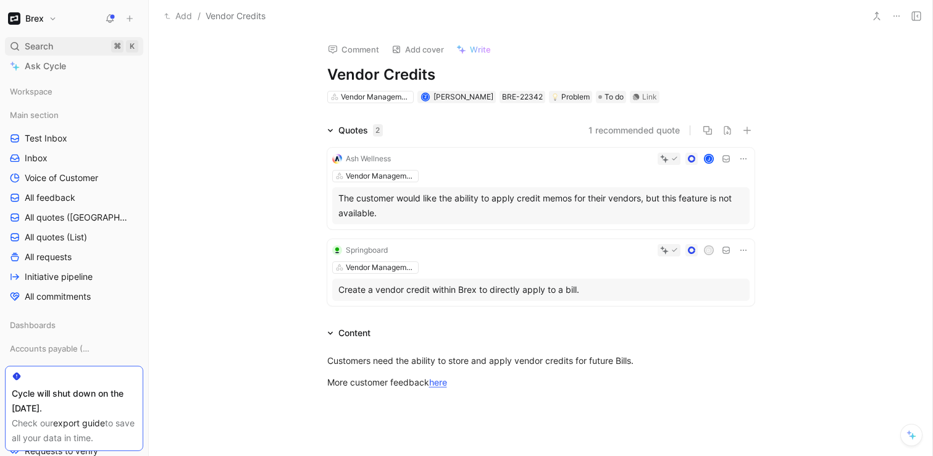
click at [44, 49] on span "Search" at bounding box center [39, 46] width 28 height 15
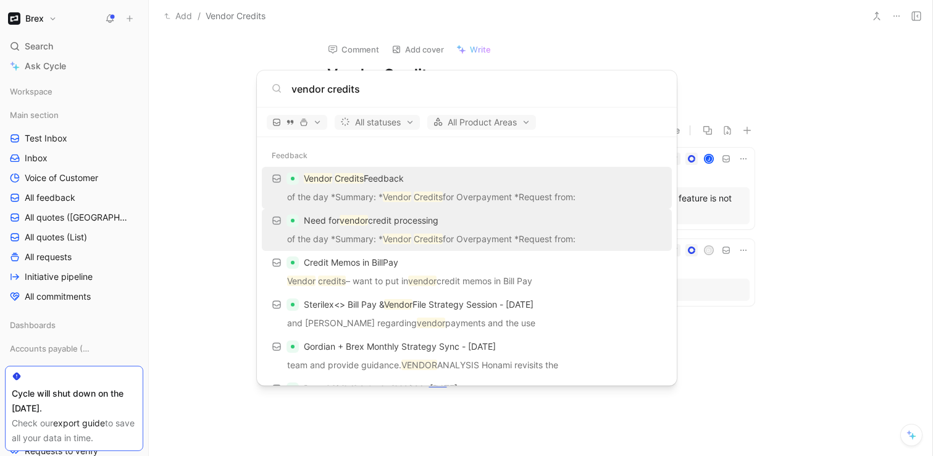
type input "vendor credits"
click at [475, 224] on div "Need for vendor credit processing" at bounding box center [467, 220] width 403 height 22
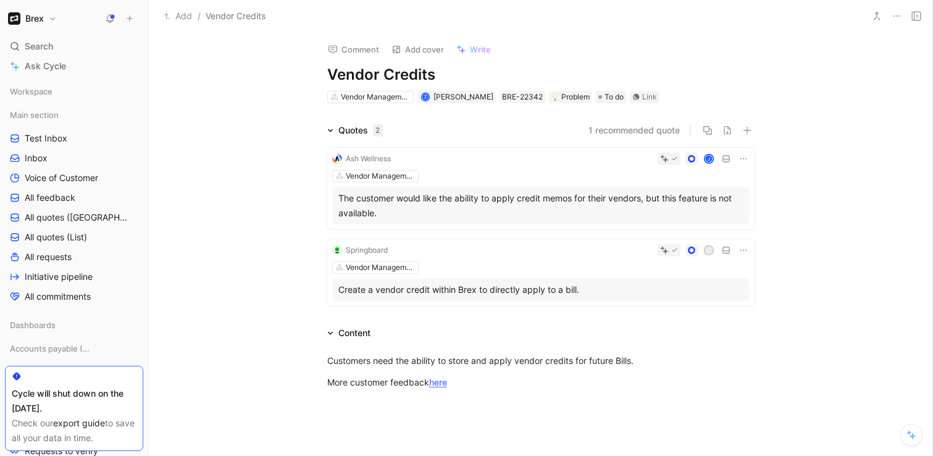
click at [869, 17] on button at bounding box center [876, 15] width 17 height 17
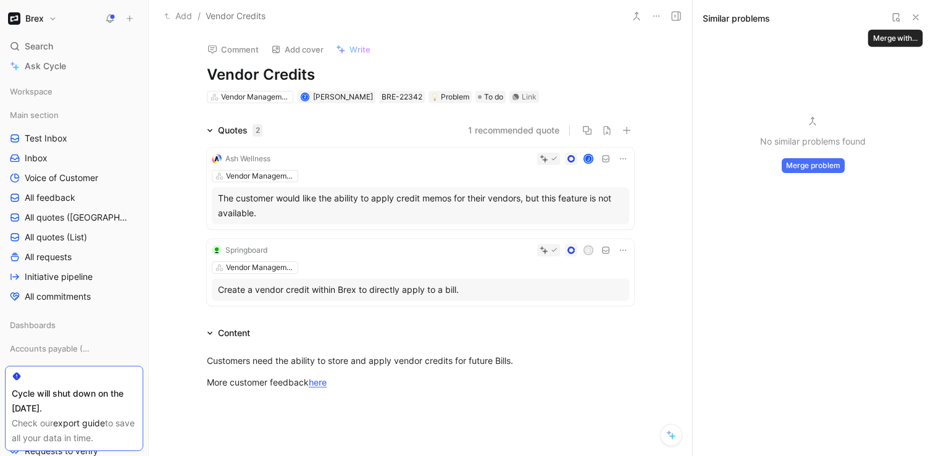
click at [900, 19] on icon at bounding box center [896, 17] width 10 height 10
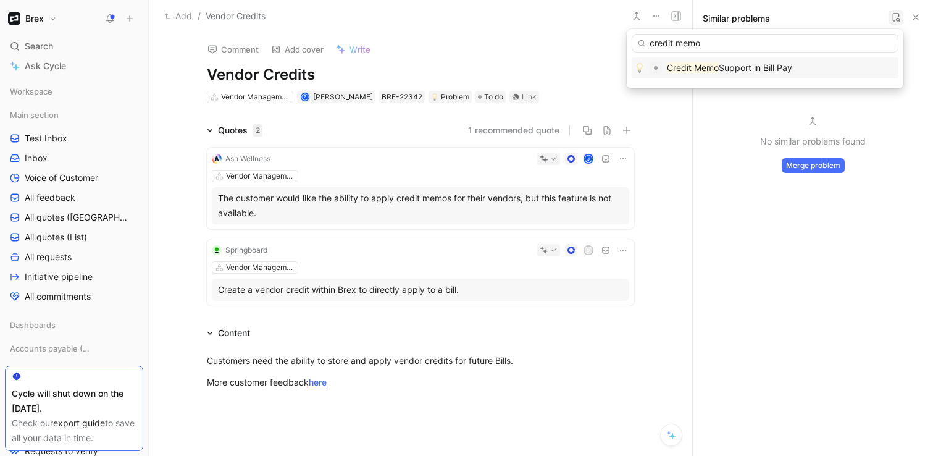
type input "credit memo"
click at [758, 69] on span "Support in Bill Pay" at bounding box center [755, 67] width 73 height 10
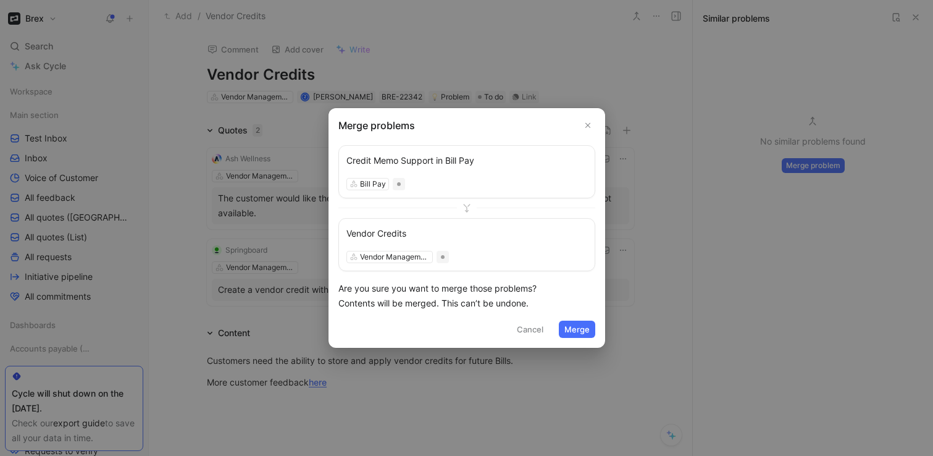
click at [460, 169] on div "Credit Memo Support in Bill Pay Bill Pay" at bounding box center [466, 171] width 257 height 53
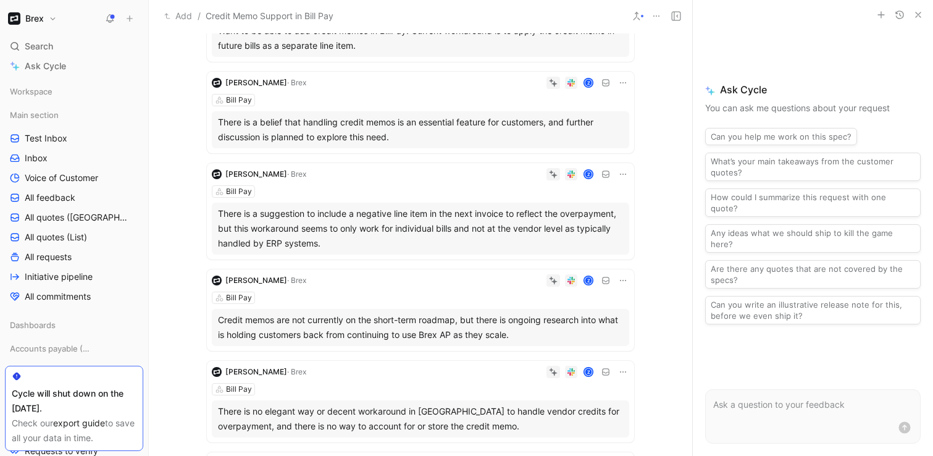
scroll to position [248, 0]
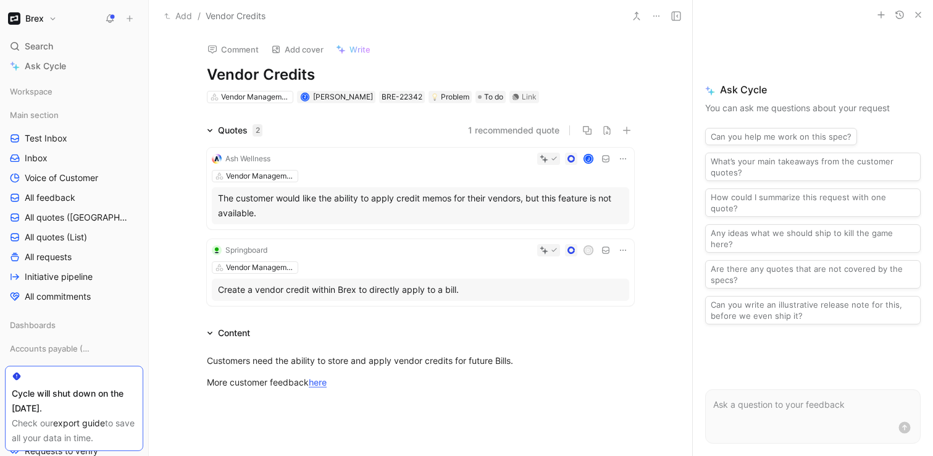
click at [640, 20] on icon at bounding box center [637, 16] width 10 height 10
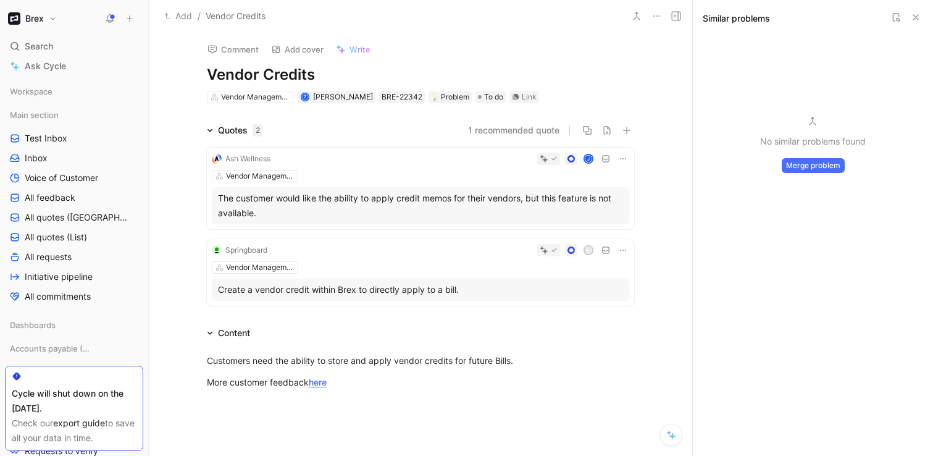
click at [808, 169] on button "Merge problem" at bounding box center [813, 165] width 63 height 15
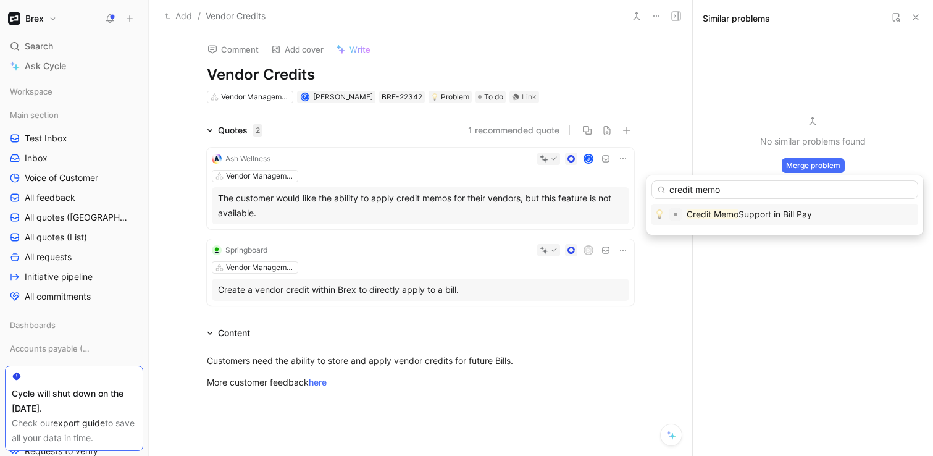
type input "credit memo"
click at [745, 215] on span "Support in Bill Pay" at bounding box center [774, 214] width 73 height 10
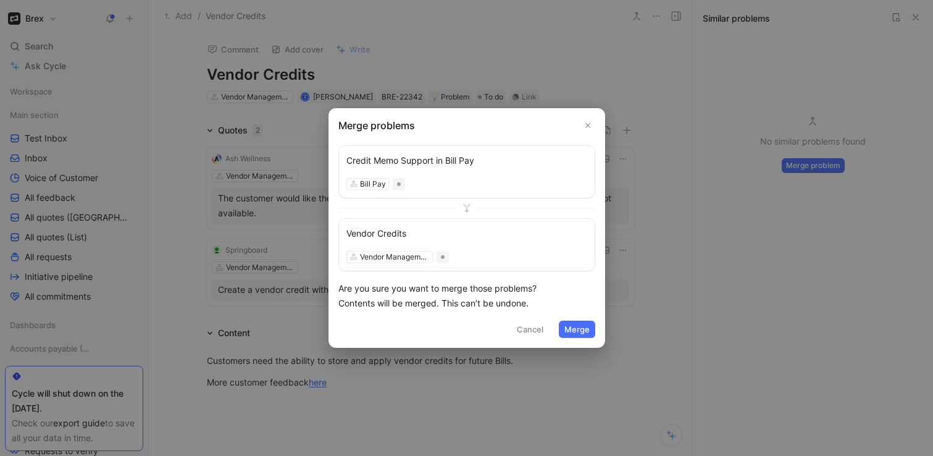
click at [579, 326] on button "Merge" at bounding box center [577, 328] width 36 height 17
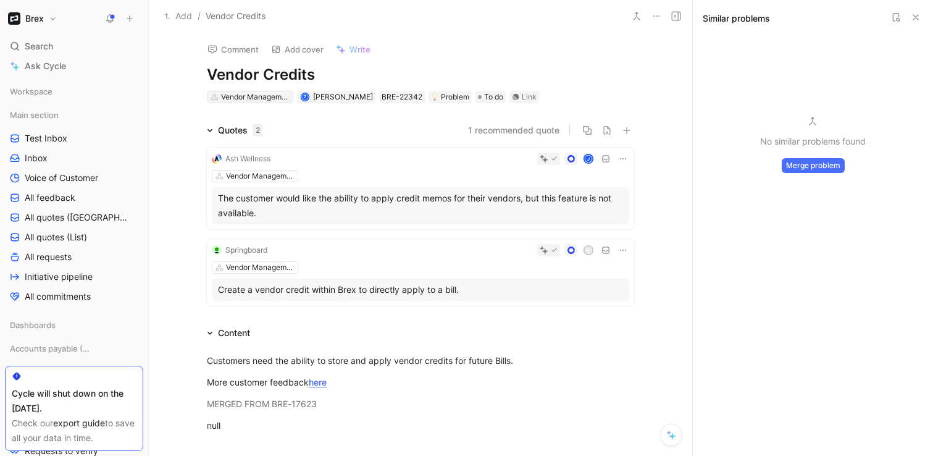
click at [259, 99] on div "Vendor Management" at bounding box center [255, 97] width 69 height 12
type input "bill"
click at [253, 136] on div "Bill Pay" at bounding box center [289, 143] width 154 height 15
click at [239, 94] on div "Bill Pay" at bounding box center [234, 97] width 26 height 12
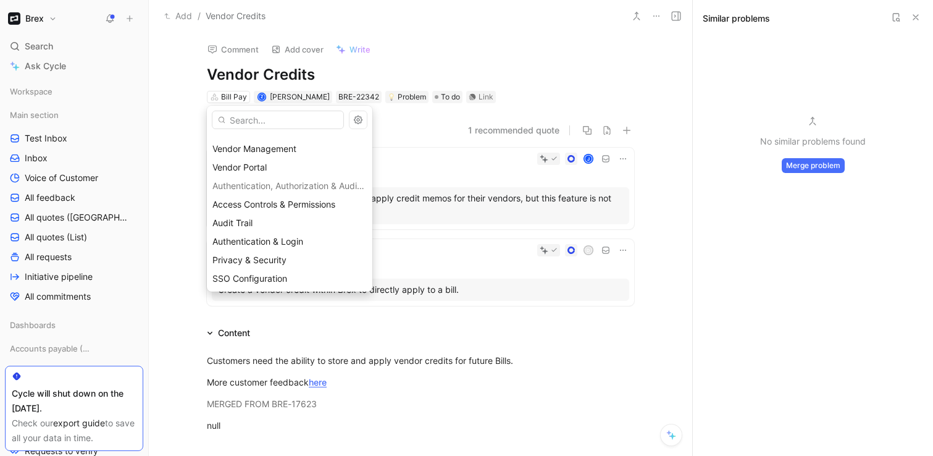
scroll to position [146, 0]
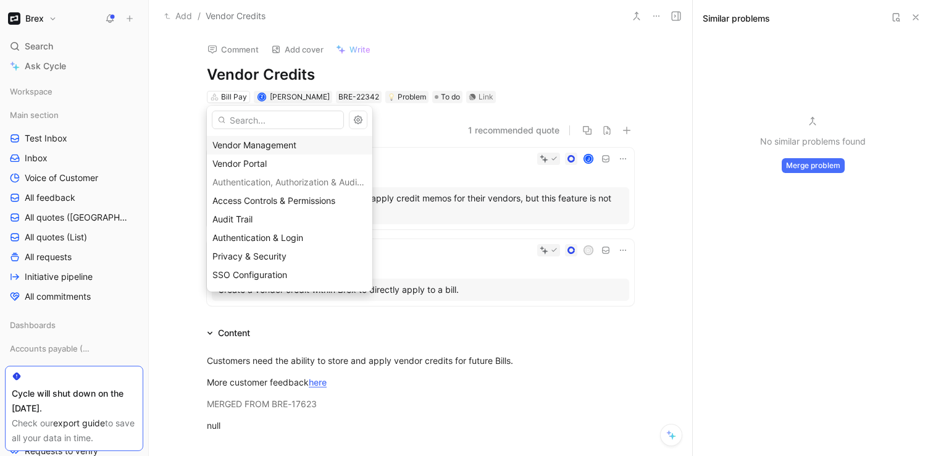
click at [262, 146] on span "Vendor Management" at bounding box center [254, 145] width 84 height 10
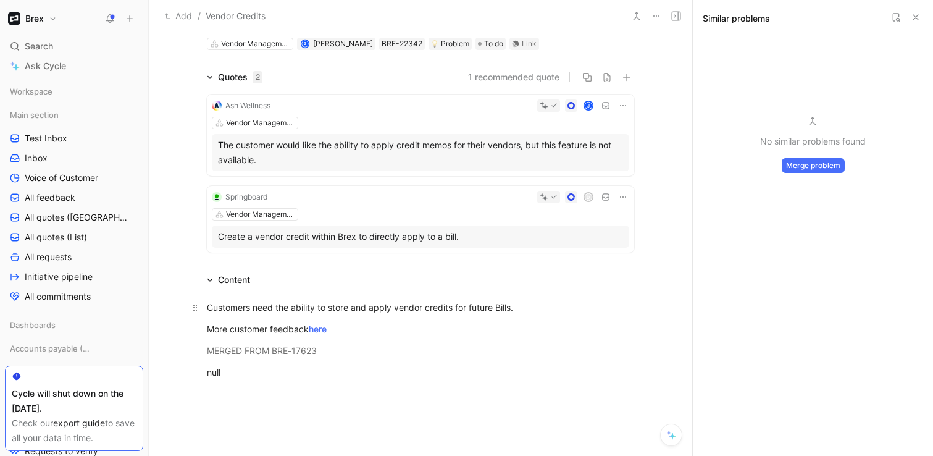
scroll to position [0, 0]
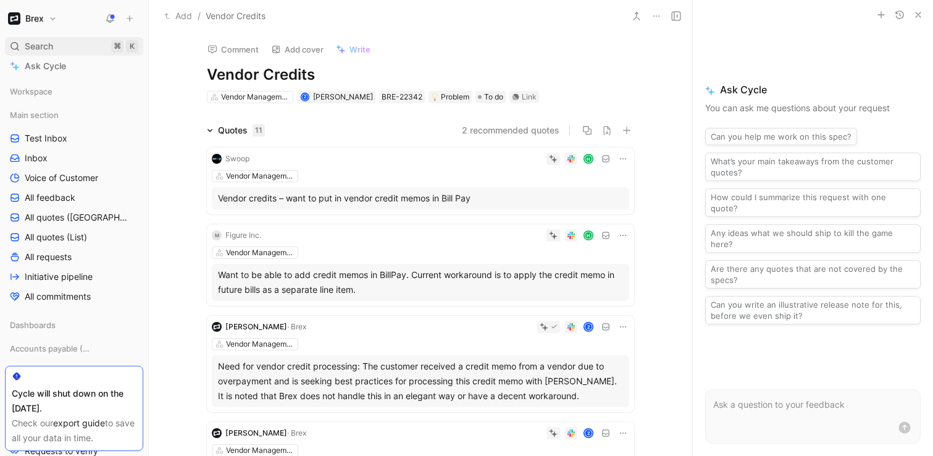
click at [80, 44] on div "Search ⌘ K" at bounding box center [74, 46] width 138 height 19
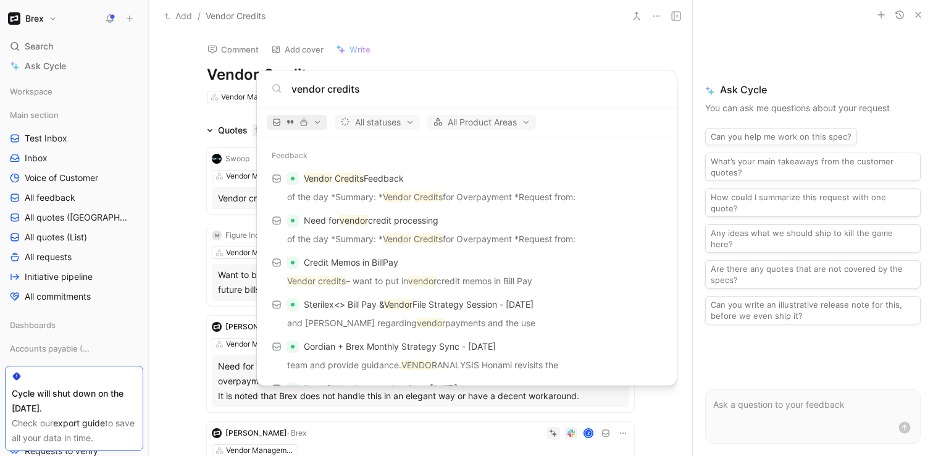
type input "vendor credits"
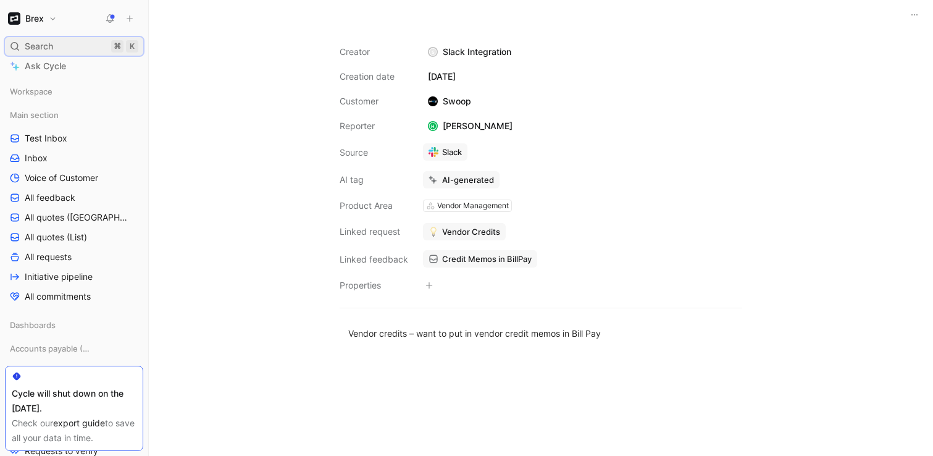
click at [69, 52] on div "Search ⌘ K" at bounding box center [74, 46] width 138 height 19
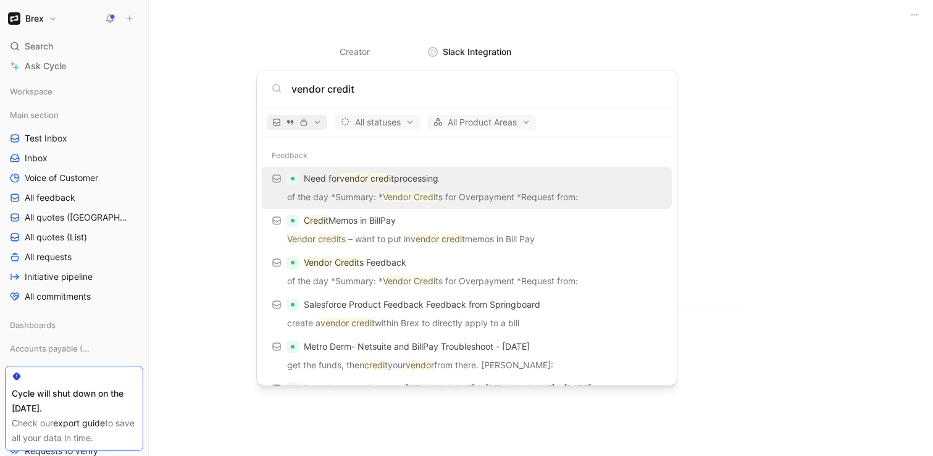
type input "vendor credit"
click at [311, 122] on span "button" at bounding box center [296, 122] width 49 height 9
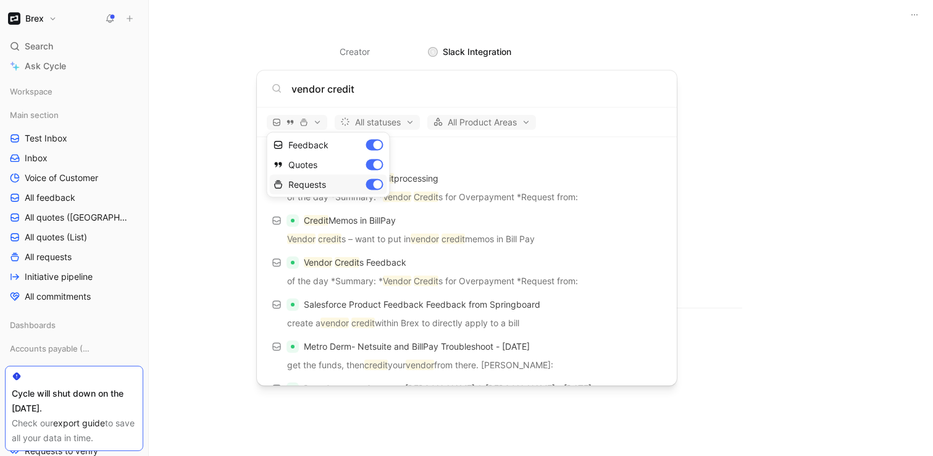
click at [370, 185] on div "Requests" at bounding box center [328, 185] width 117 height 20
click at [372, 162] on div "Quotes" at bounding box center [328, 165] width 117 height 20
click at [621, 124] on div at bounding box center [466, 228] width 933 height 456
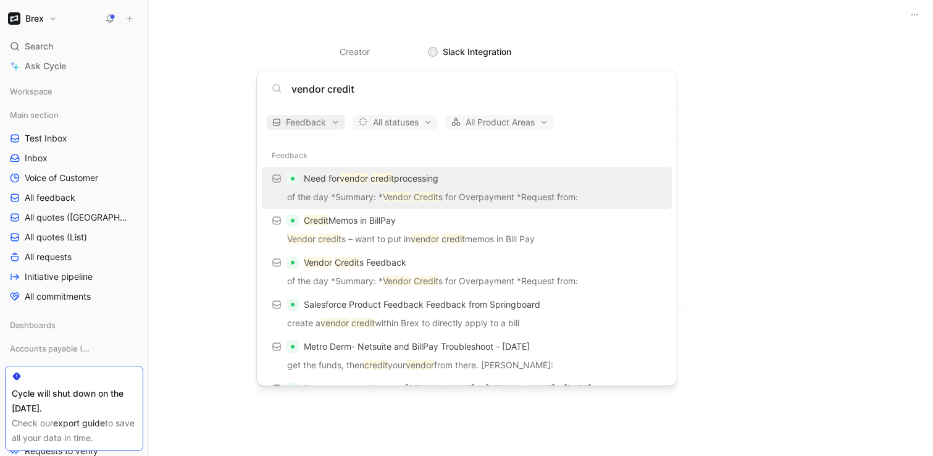
click at [316, 129] on span "Feedback" at bounding box center [305, 122] width 67 height 15
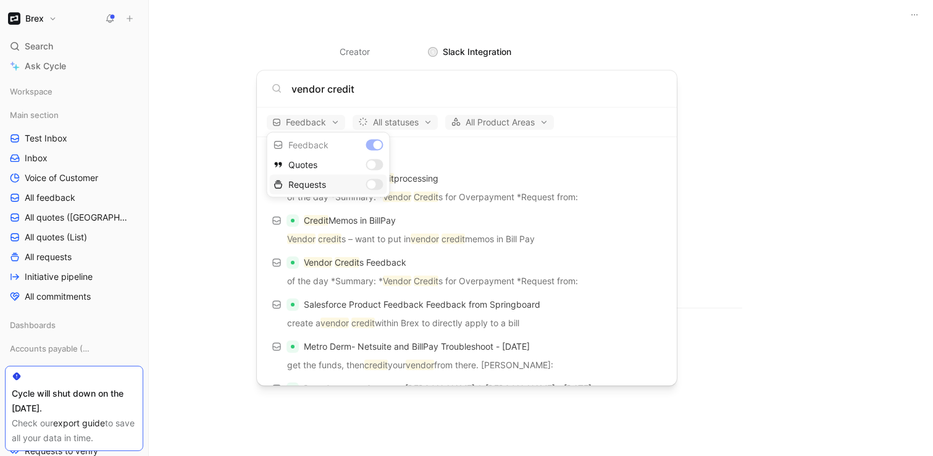
click at [378, 188] on div "Requests" at bounding box center [328, 185] width 117 height 20
click at [375, 146] on div "Feedback" at bounding box center [328, 145] width 117 height 20
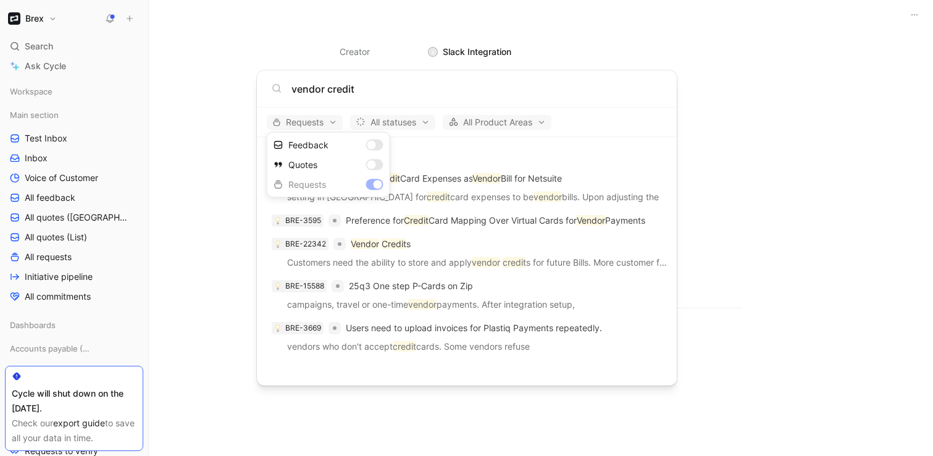
click at [620, 109] on div at bounding box center [466, 228] width 933 height 456
click at [316, 125] on span "Requests" at bounding box center [304, 122] width 65 height 15
click at [373, 183] on div "Dismiss popup Feedback Quotes Requests" at bounding box center [328, 164] width 123 height 65
click at [175, 191] on div at bounding box center [466, 228] width 933 height 456
click at [38, 44] on body "Brex Search ⌘ K Ask Cycle Workspace Main section Test Inbox Inbox Voice of Cust…" at bounding box center [466, 228] width 933 height 456
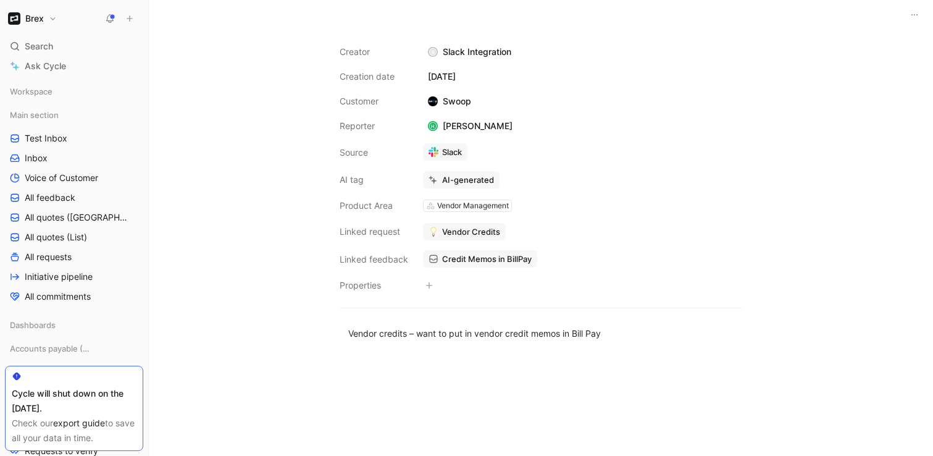
click at [38, 44] on span "Search" at bounding box center [39, 46] width 28 height 15
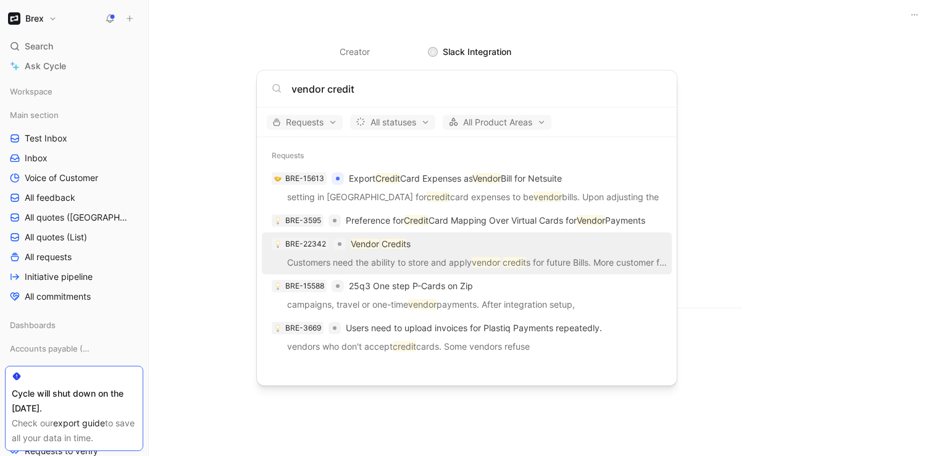
type input "vendor credit"
click at [408, 237] on p "Vendor Credit s" at bounding box center [381, 243] width 60 height 15
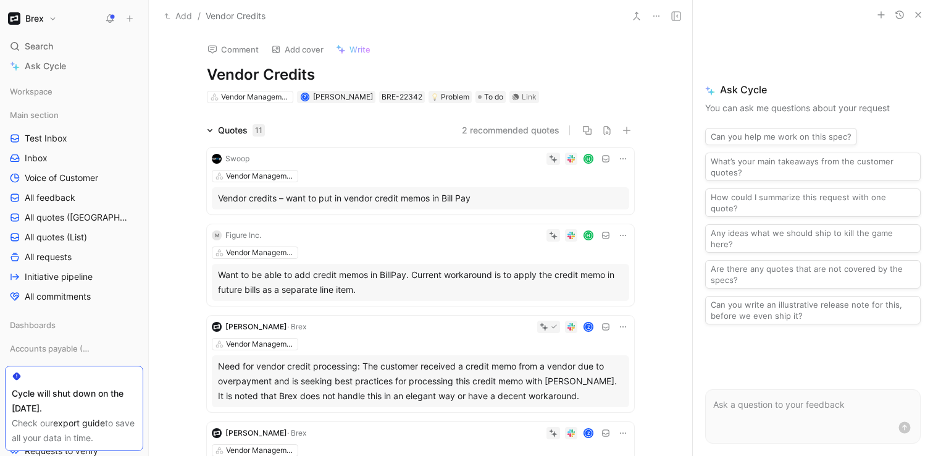
scroll to position [7, 0]
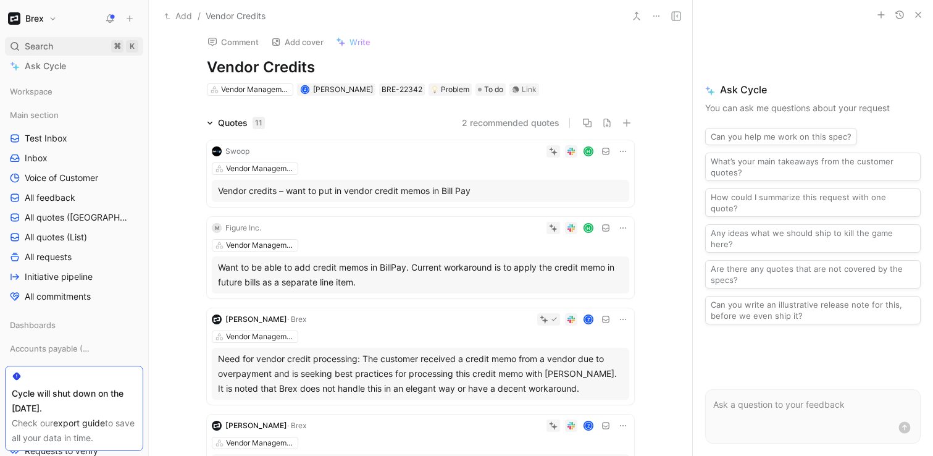
click at [77, 48] on div "Search ⌘ K" at bounding box center [74, 46] width 138 height 19
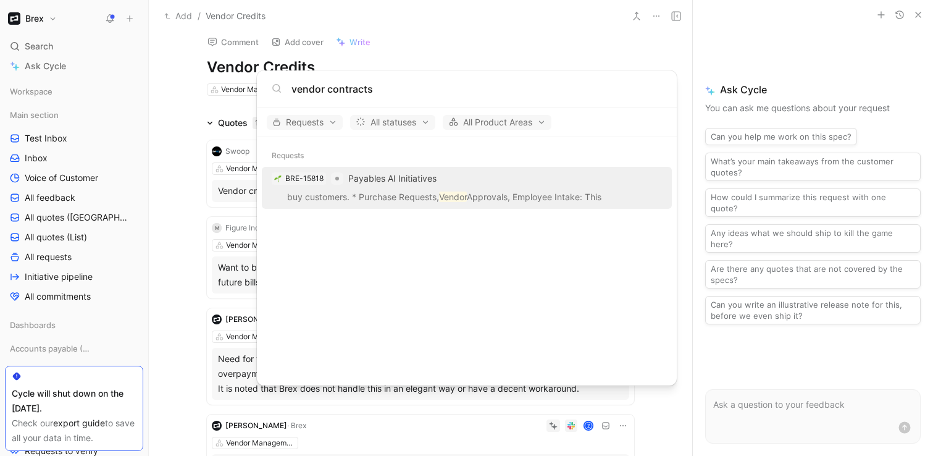
type input "vendor contracts"
click at [55, 203] on body "Brex Search ⌘ K Ask Cycle Workspace Main section Test Inbox Inbox Voice of Cust…" at bounding box center [466, 228] width 933 height 456
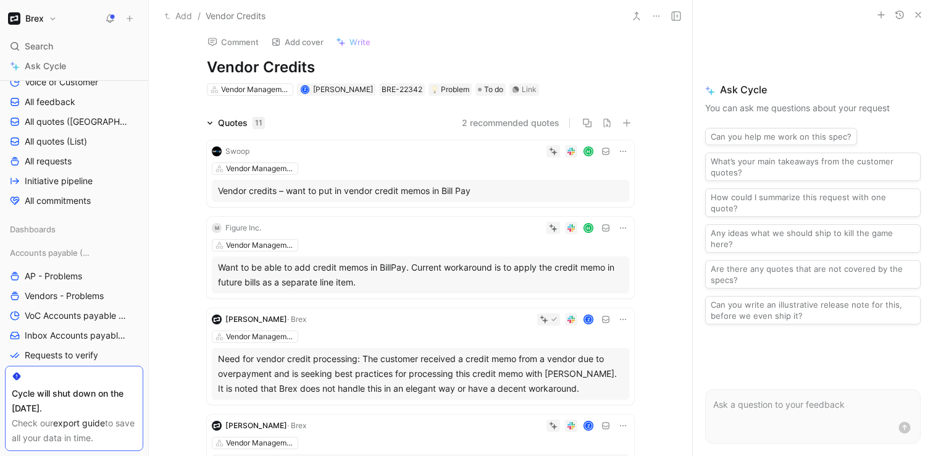
scroll to position [179, 0]
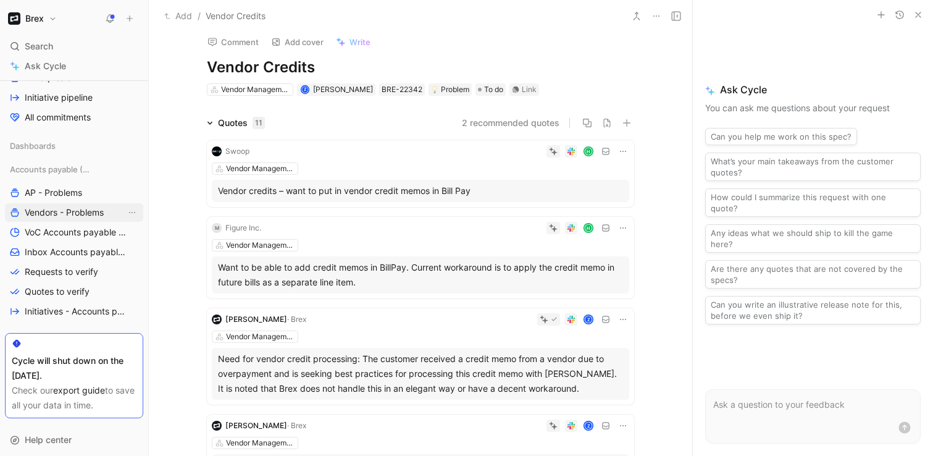
click at [55, 218] on span "Vendors - Problems" at bounding box center [64, 212] width 79 height 12
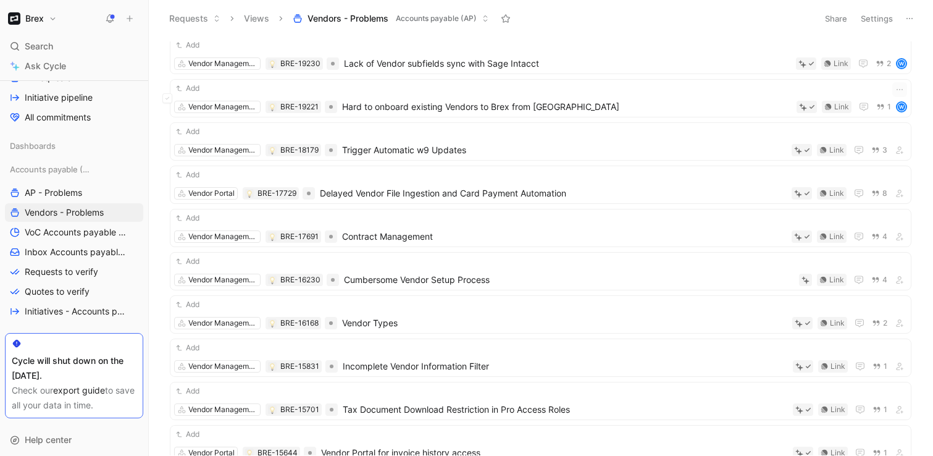
scroll to position [184, 0]
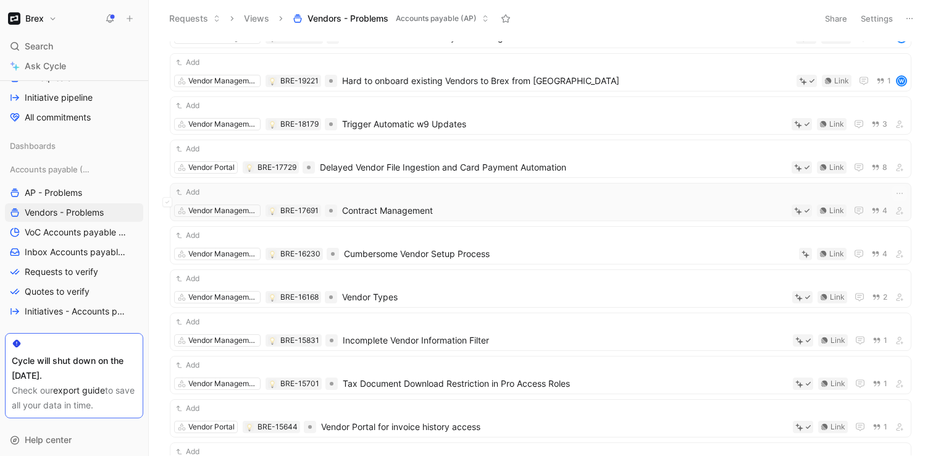
click at [456, 193] on div "Add" at bounding box center [540, 192] width 733 height 12
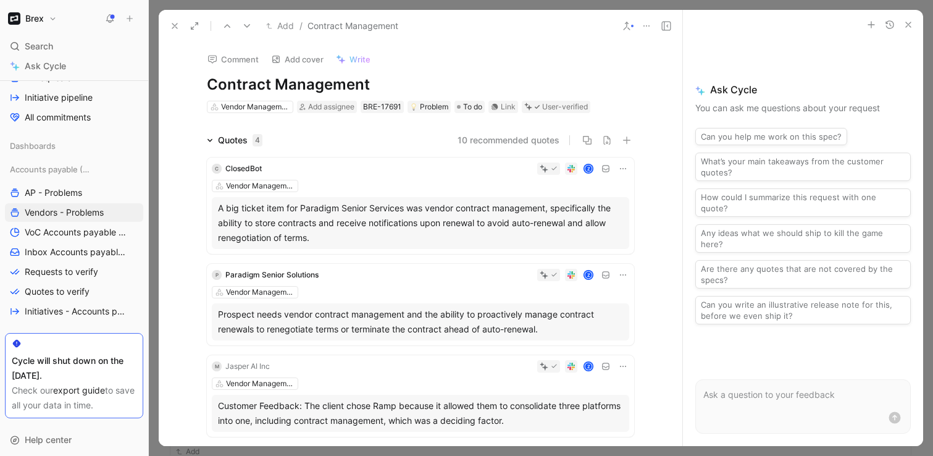
click at [648, 27] on icon at bounding box center [647, 26] width 10 height 10
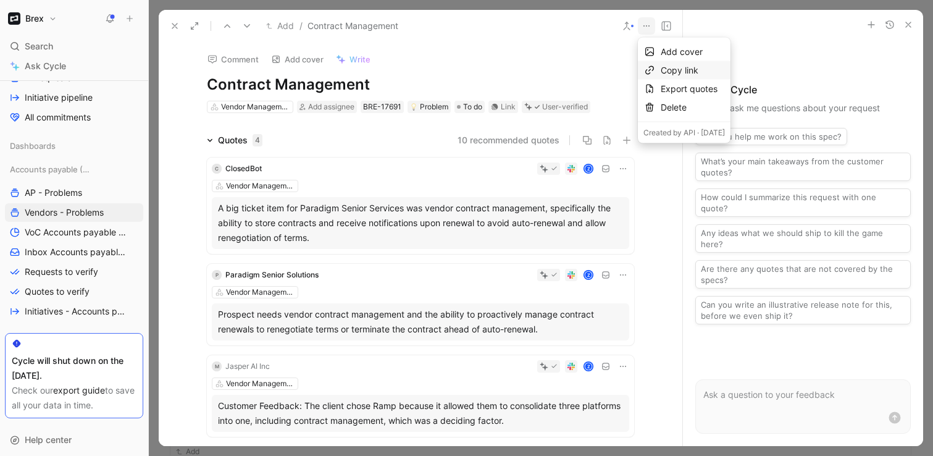
click at [675, 69] on div "Copy link" at bounding box center [693, 70] width 64 height 15
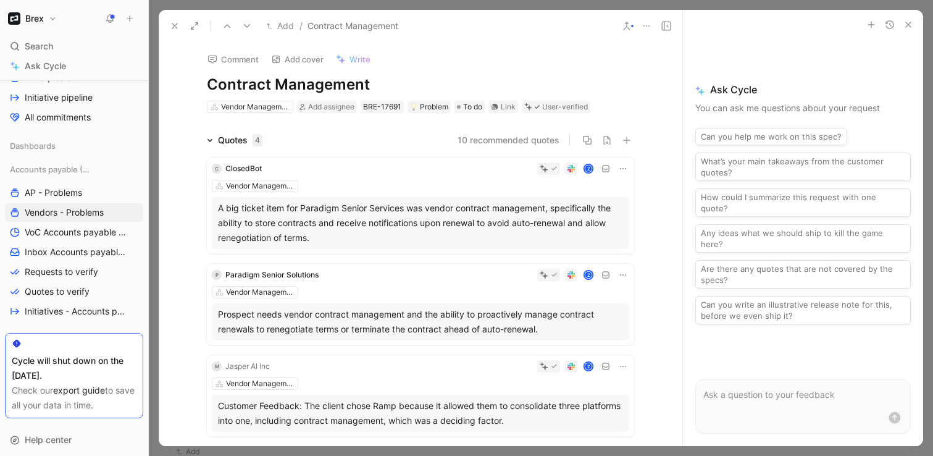
click at [906, 20] on icon "button" at bounding box center [908, 25] width 10 height 10
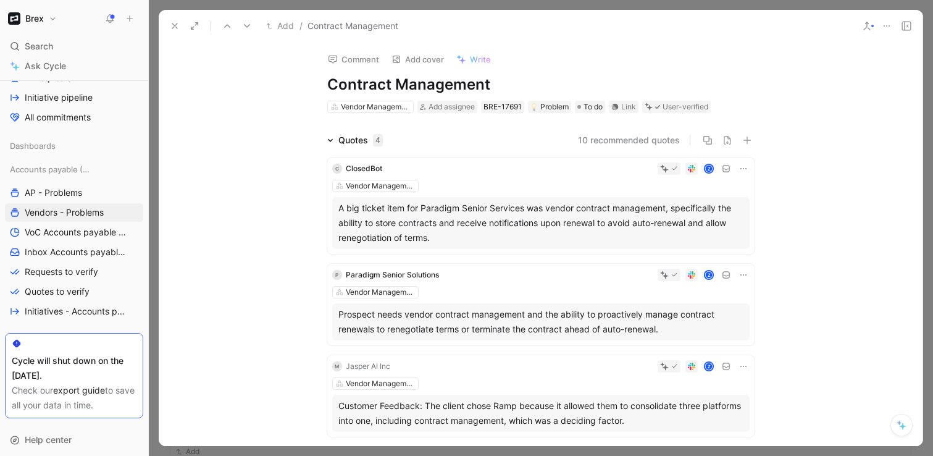
click at [168, 28] on button at bounding box center [174, 25] width 17 height 17
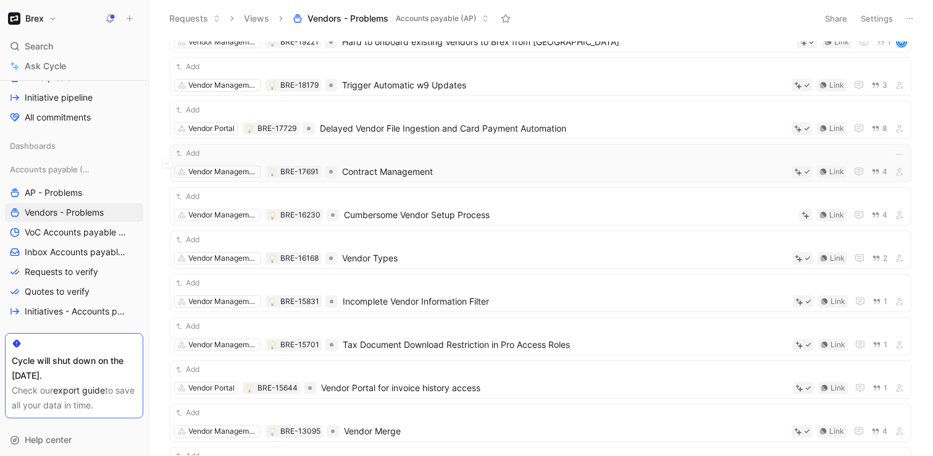
scroll to position [233, 0]
